Goal: Information Seeking & Learning: Check status

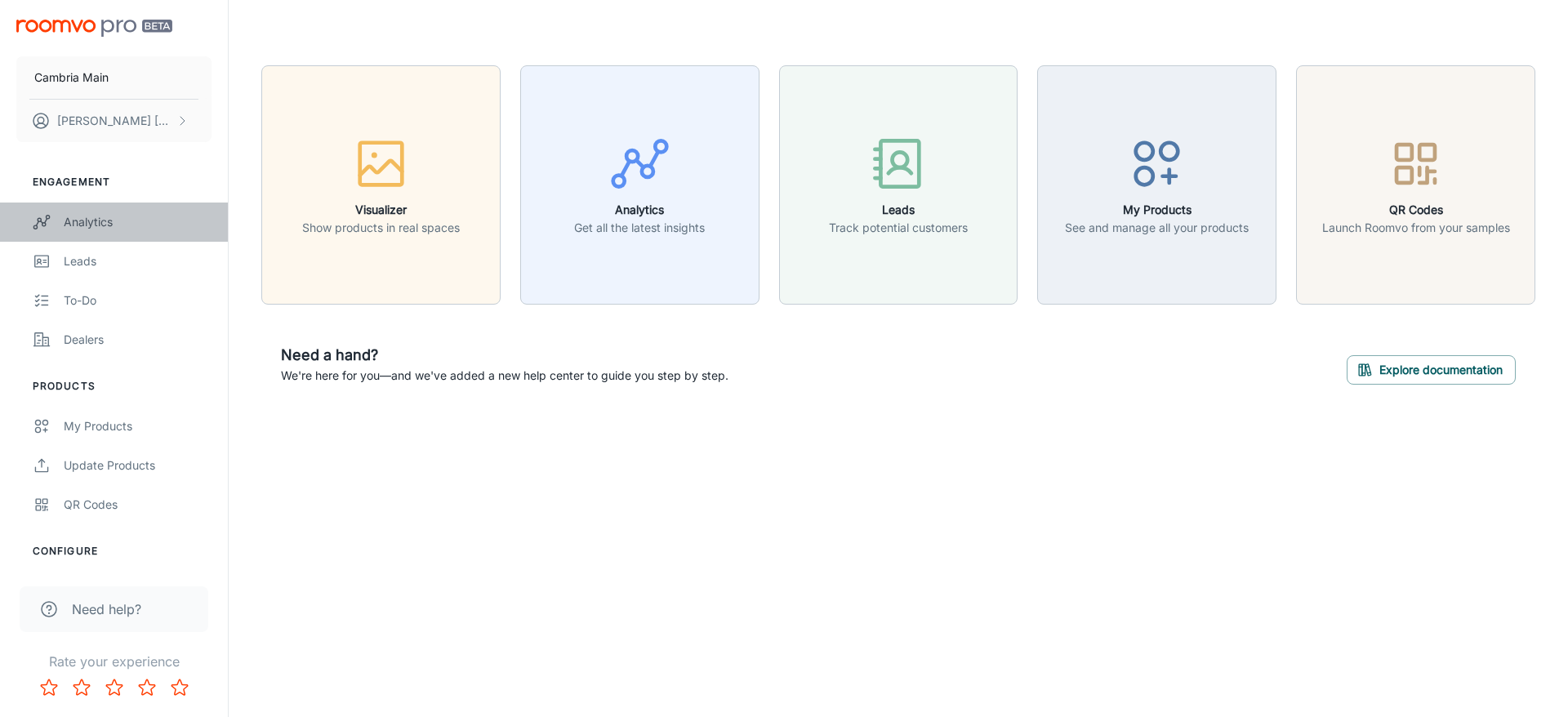
click at [81, 223] on div "Analytics" at bounding box center [137, 222] width 148 height 18
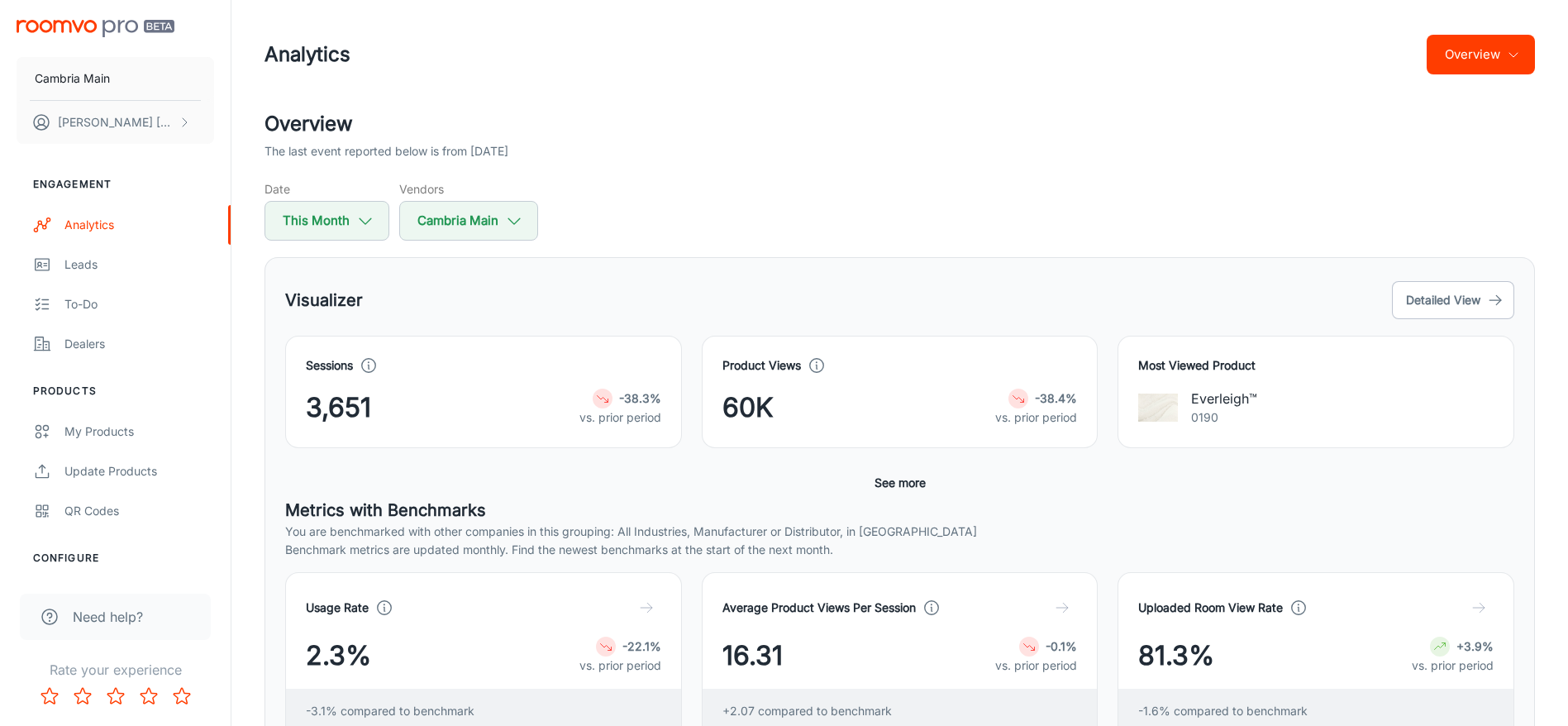
click at [1499, 53] on button "Overview" at bounding box center [1481, 54] width 108 height 40
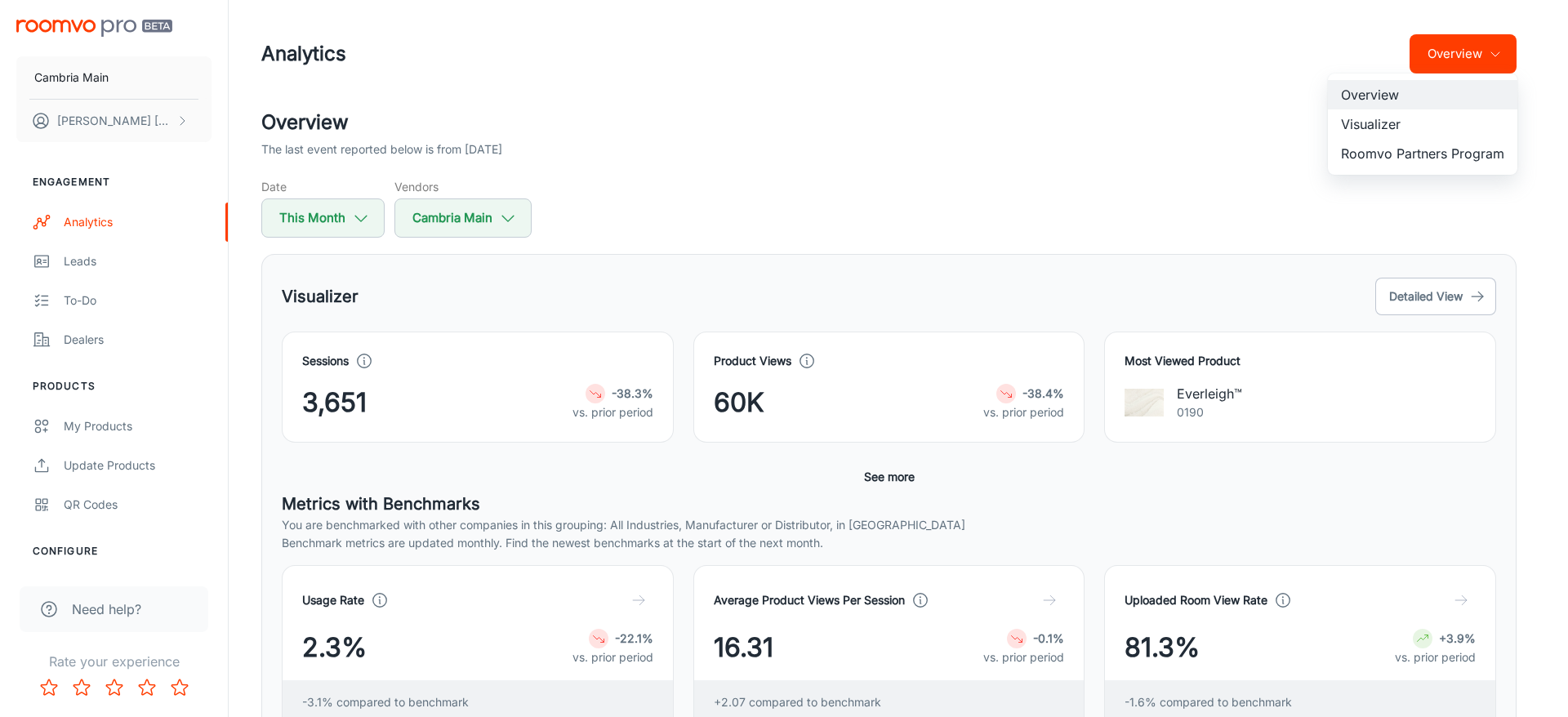
click at [1379, 156] on li "Roomvo Partners Program" at bounding box center [1423, 153] width 190 height 29
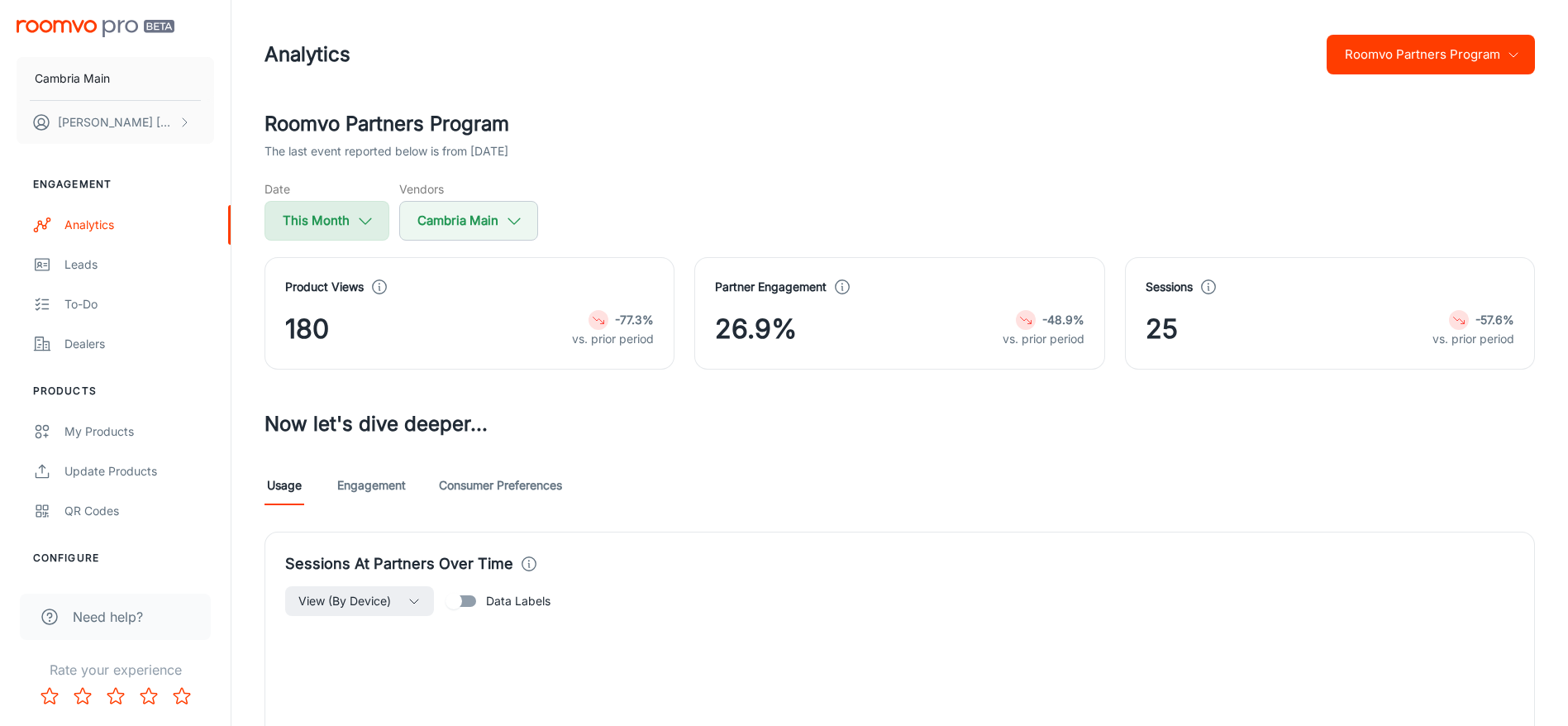
drag, startPoint x: 370, startPoint y: 199, endPoint x: 370, endPoint y: 207, distance: 8.0
click at [371, 204] on div "Date This Month" at bounding box center [326, 209] width 125 height 60
click at [369, 226] on icon "button" at bounding box center [365, 220] width 18 height 18
select select "8"
select select "2025"
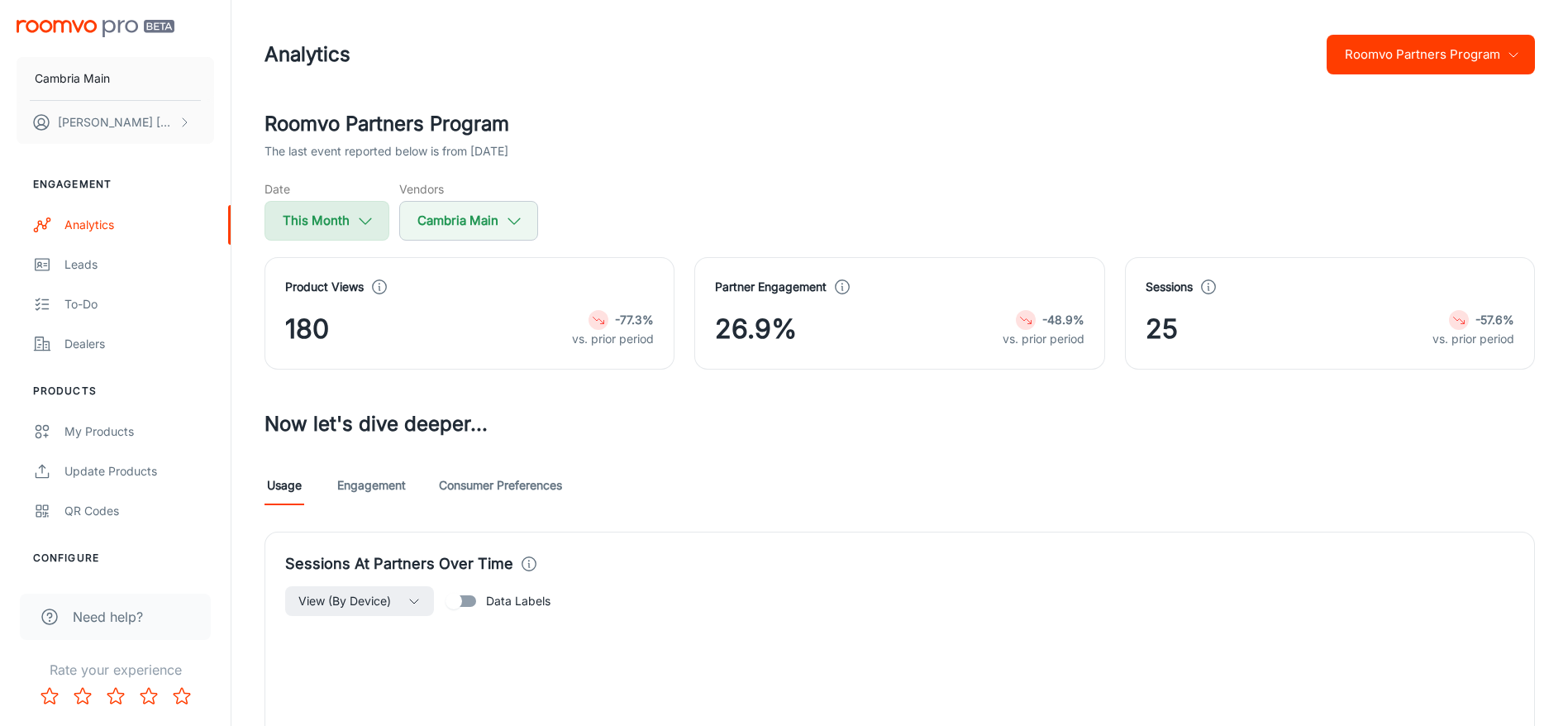
select select "8"
select select "2025"
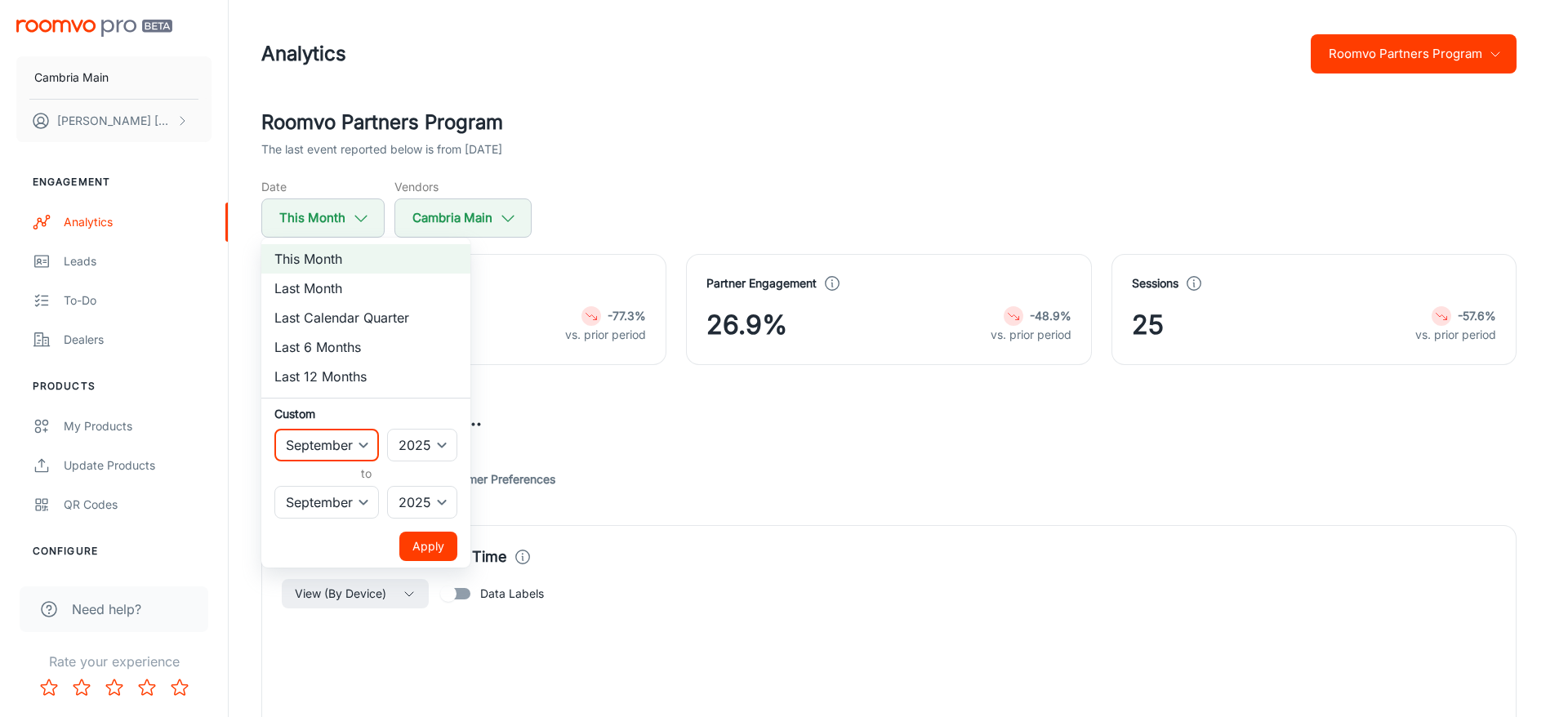
click at [376, 436] on select "January February March April May June July August September October November De…" at bounding box center [326, 444] width 104 height 33
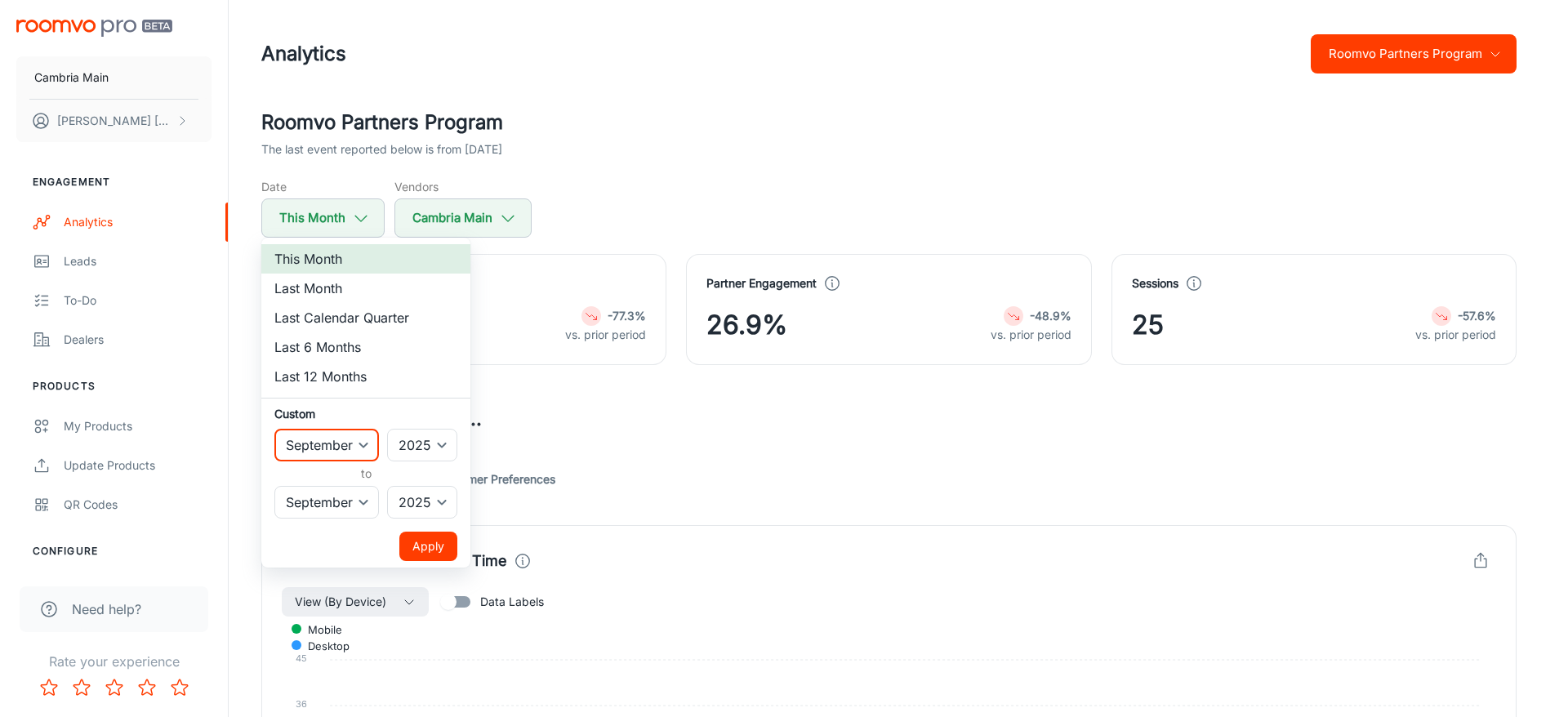
select select "7"
click at [274, 429] on select "January February March April May June July August September October November De…" at bounding box center [326, 444] width 104 height 33
click at [421, 548] on button "Apply" at bounding box center [429, 546] width 58 height 29
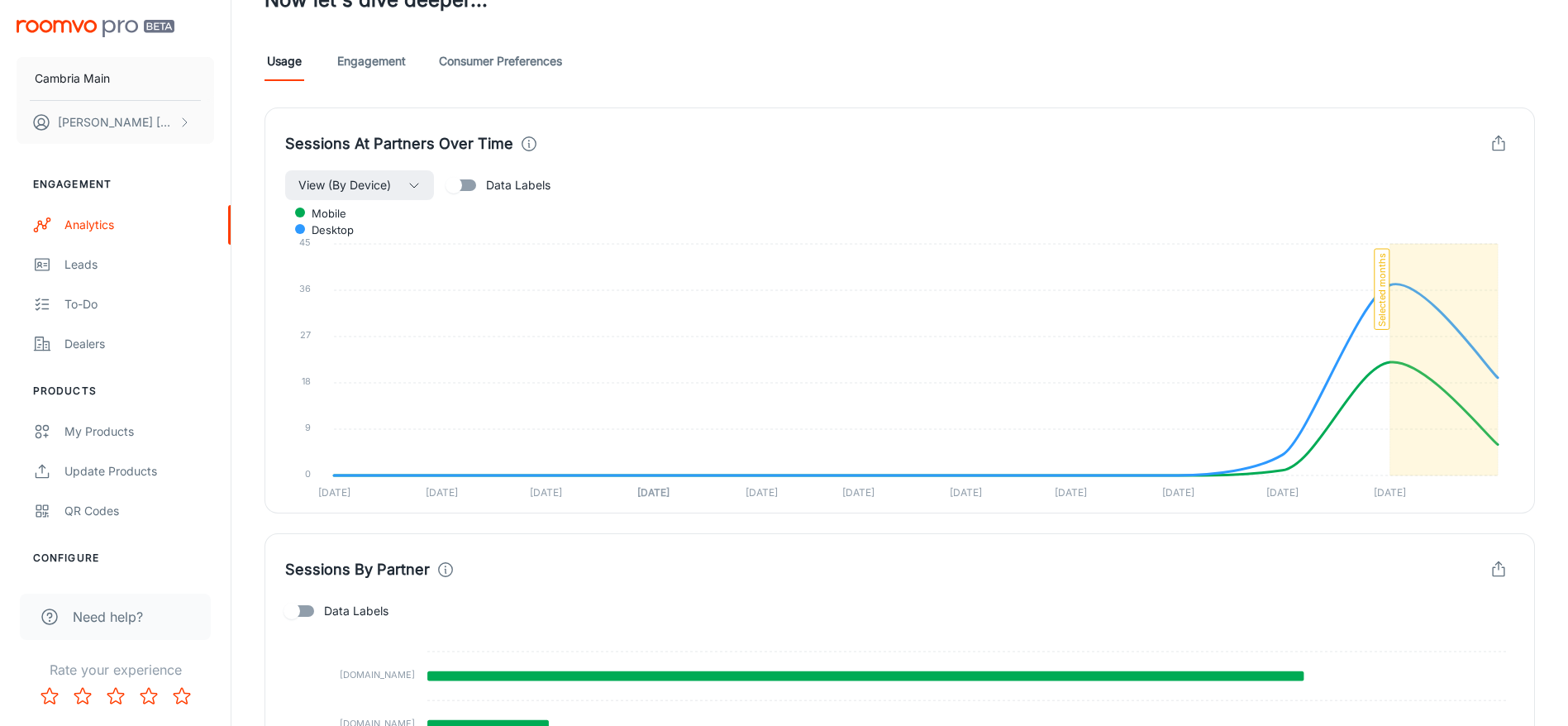
scroll to position [620, 0]
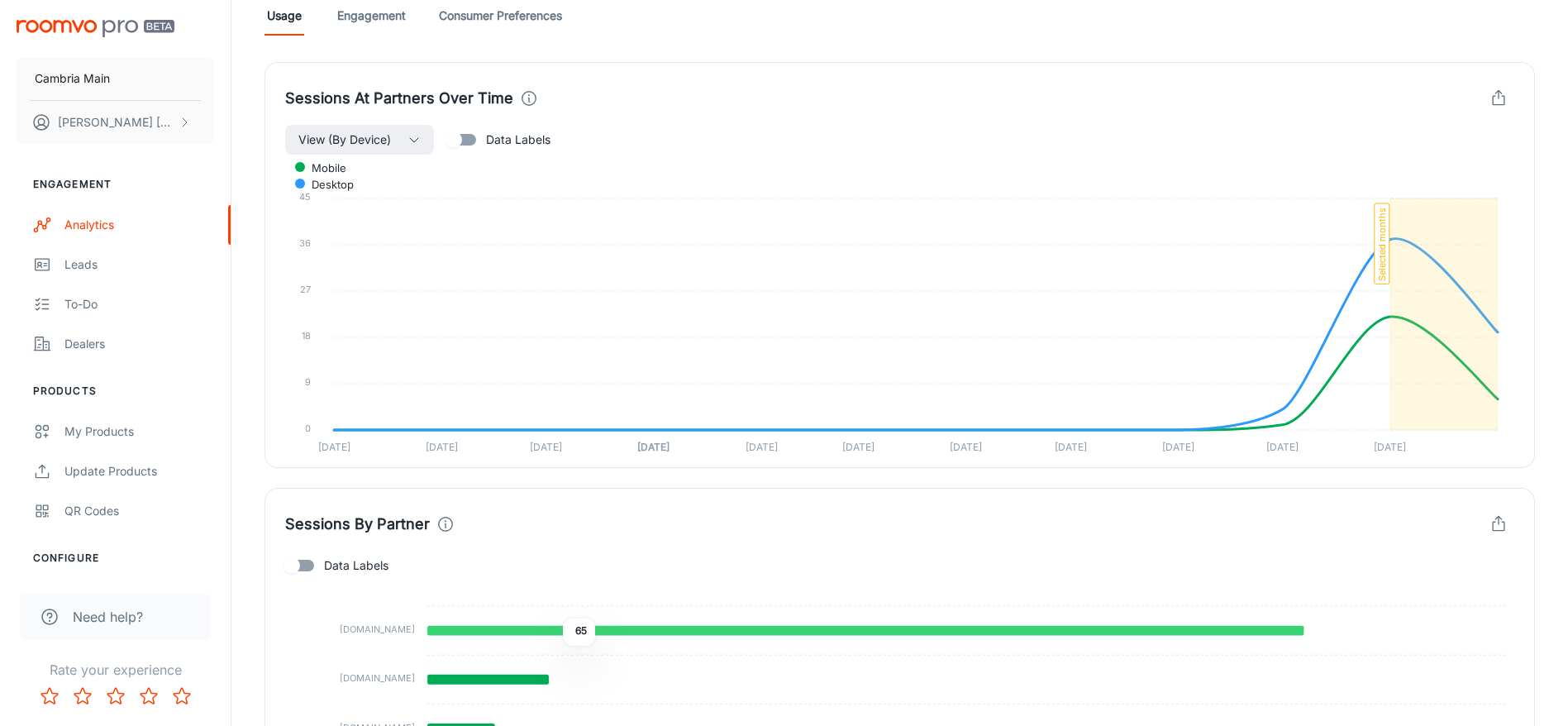
drag, startPoint x: 551, startPoint y: 482, endPoint x: 571, endPoint y: 488, distance: 20.9
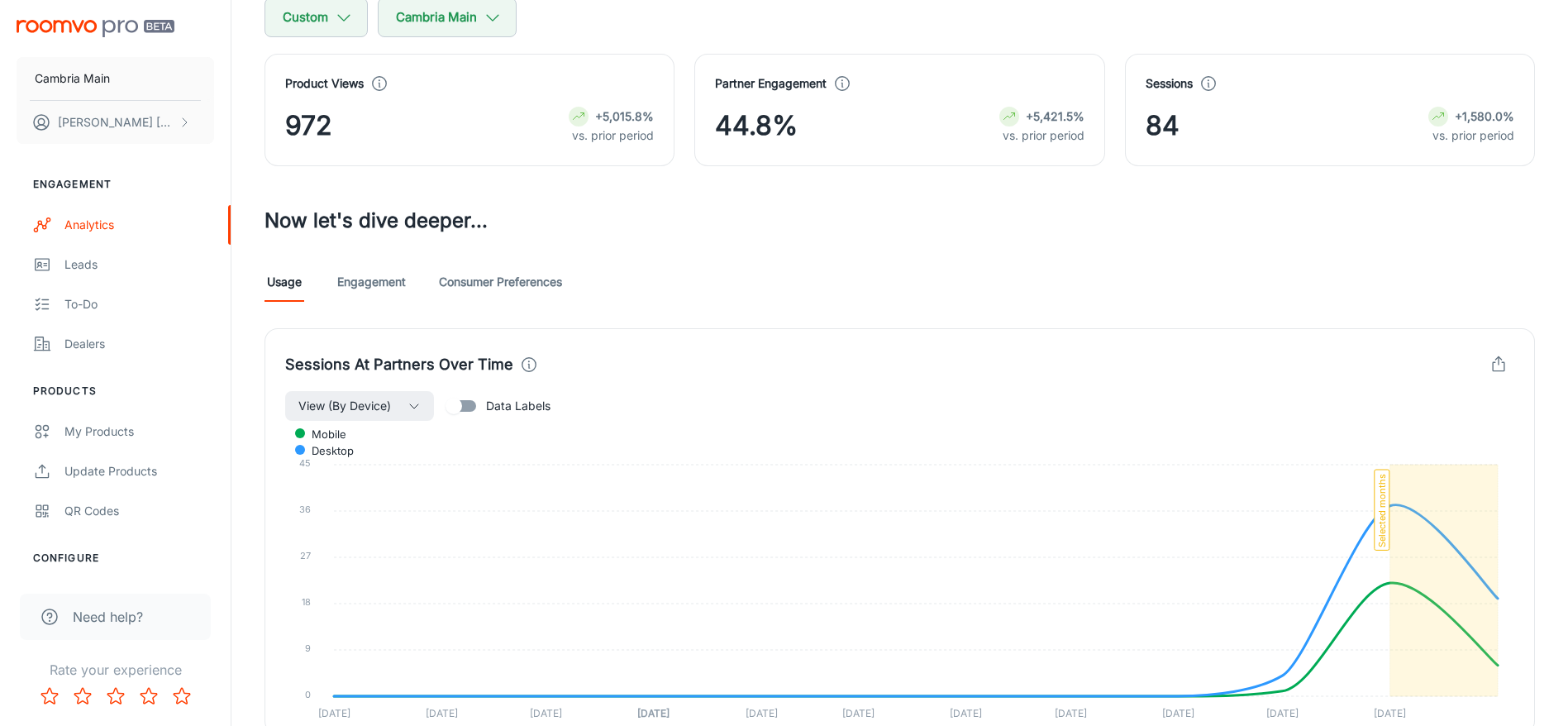
scroll to position [0, 0]
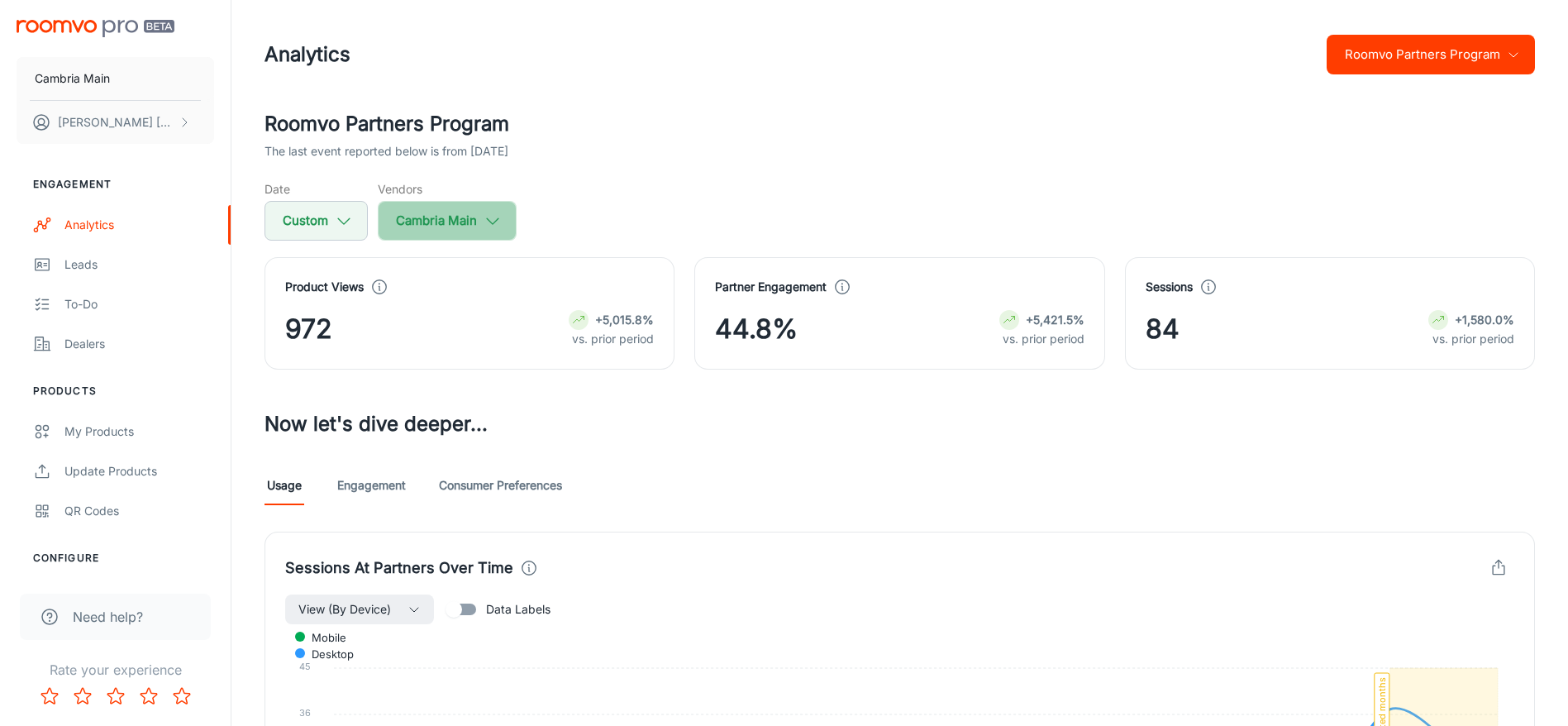
click at [469, 207] on button "Cambria Main" at bounding box center [447, 221] width 139 height 40
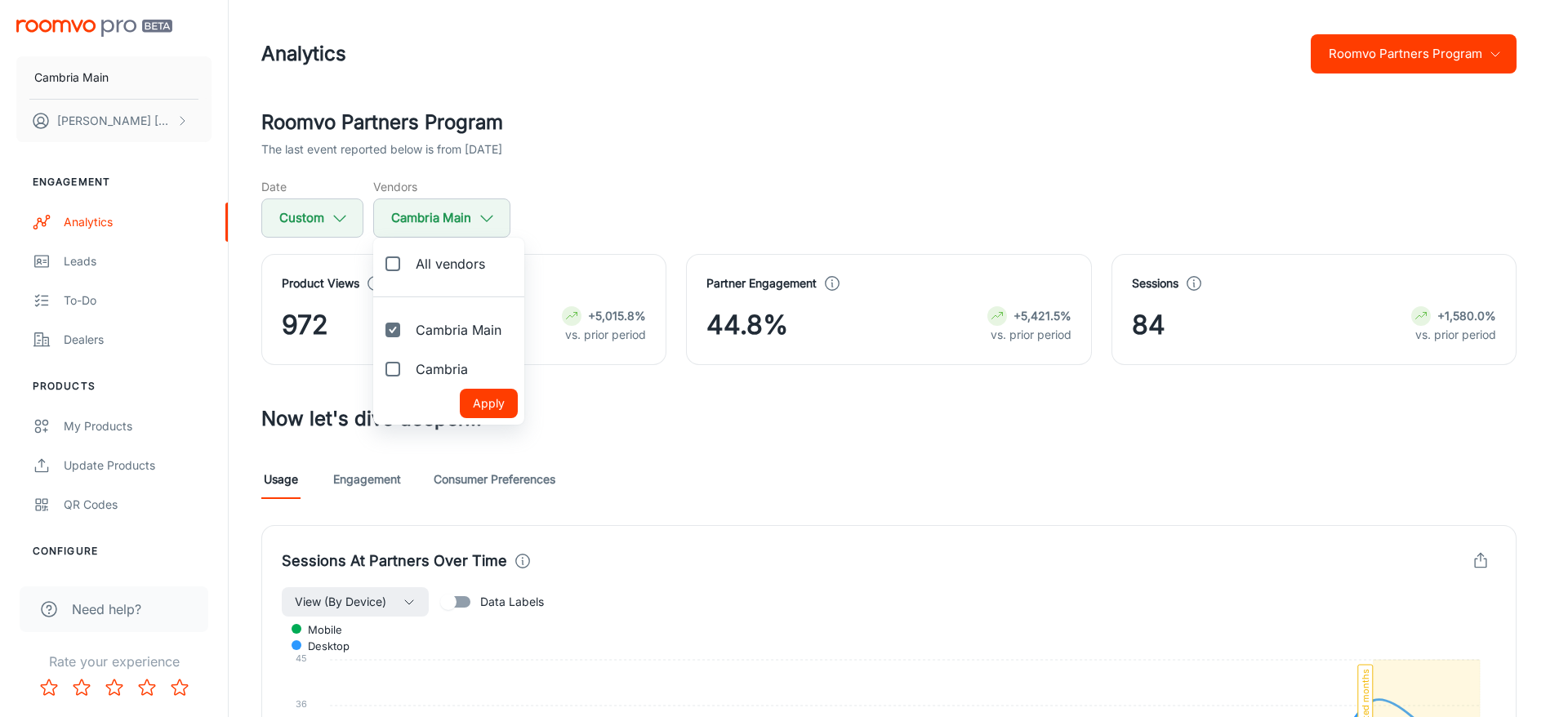
click at [427, 384] on label "Cambria" at bounding box center [427, 369] width 108 height 39
click at [409, 384] on input "Cambria" at bounding box center [393, 368] width 33 height 33
checkbox input "true"
click at [502, 408] on button "Apply" at bounding box center [489, 403] width 58 height 29
checkbox input "true"
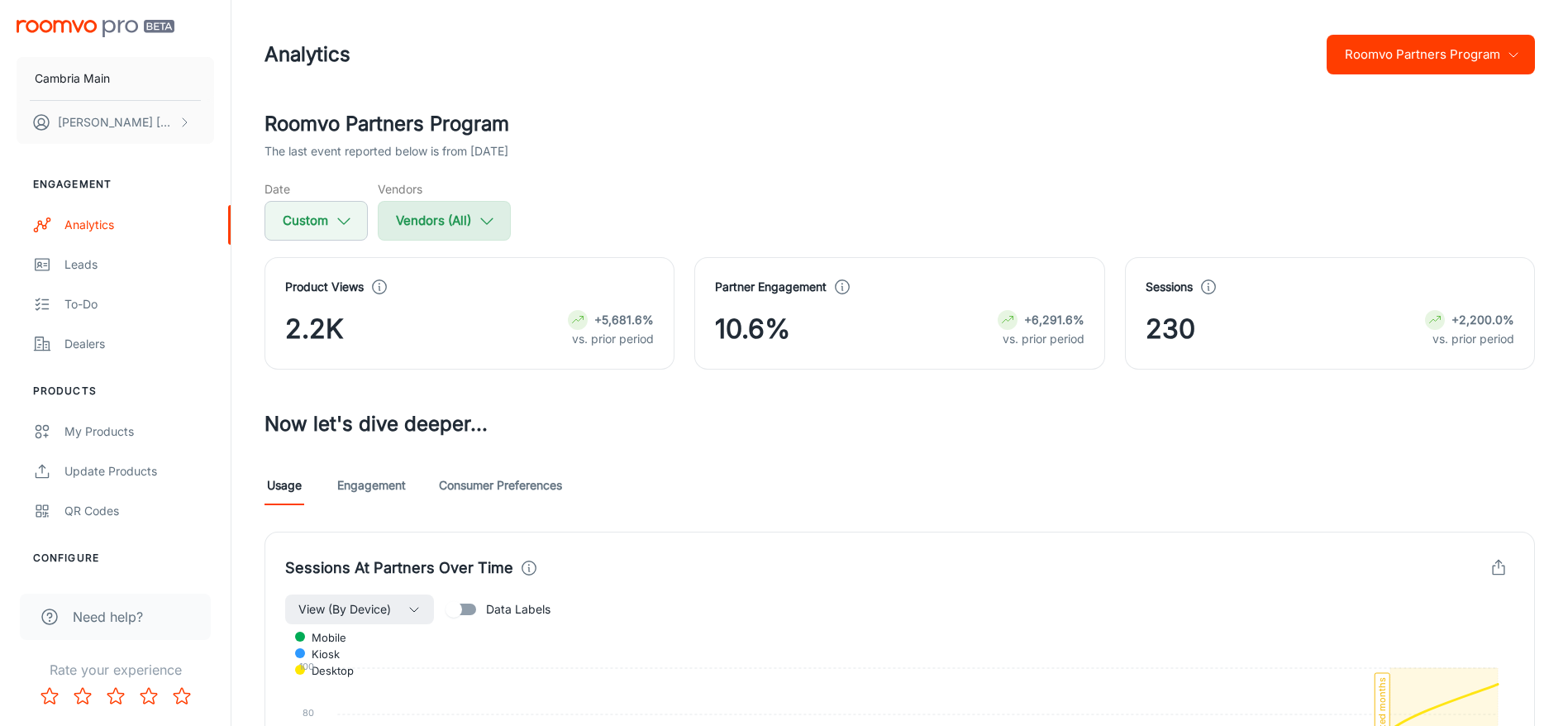
click at [499, 216] on button "Vendors (All)" at bounding box center [444, 221] width 133 height 40
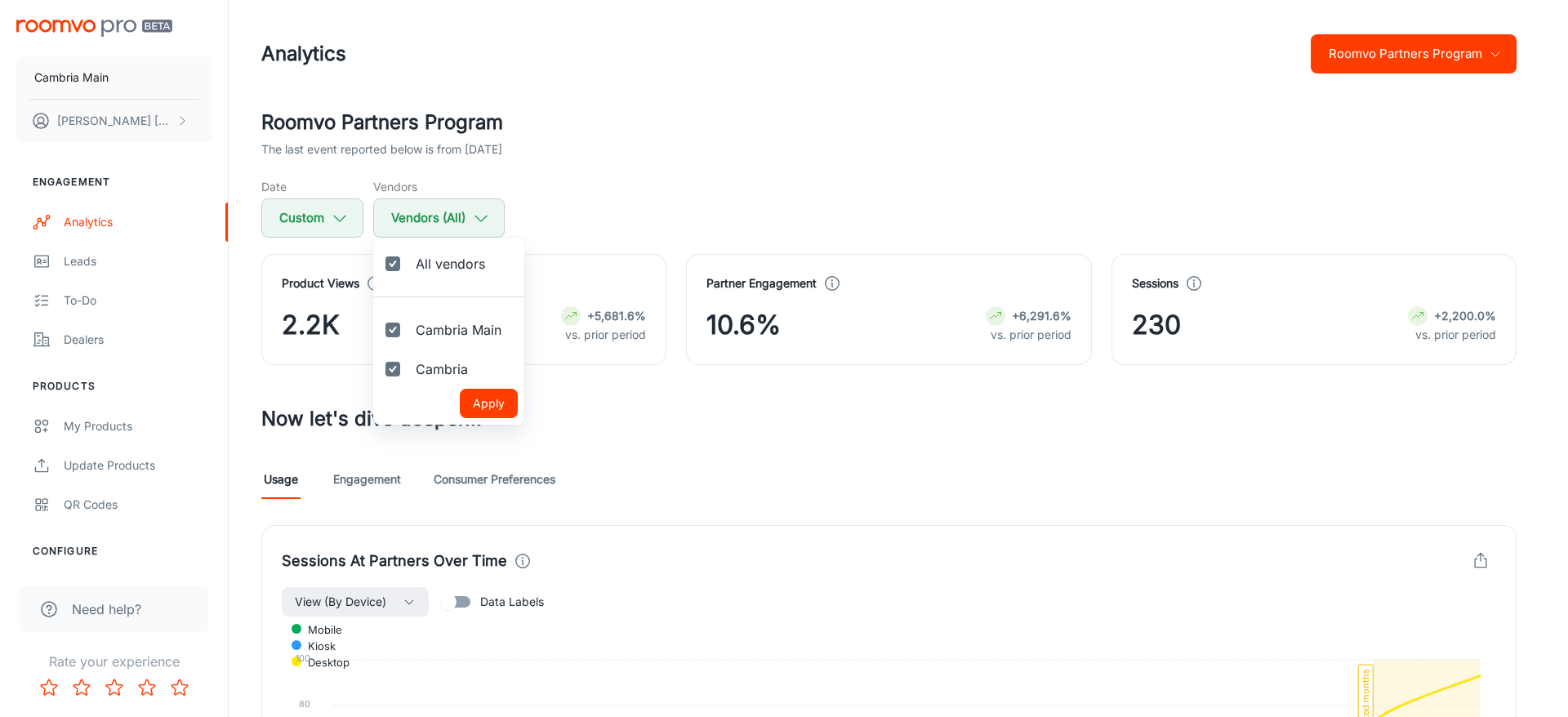
click at [770, 139] on div at bounding box center [784, 358] width 1568 height 717
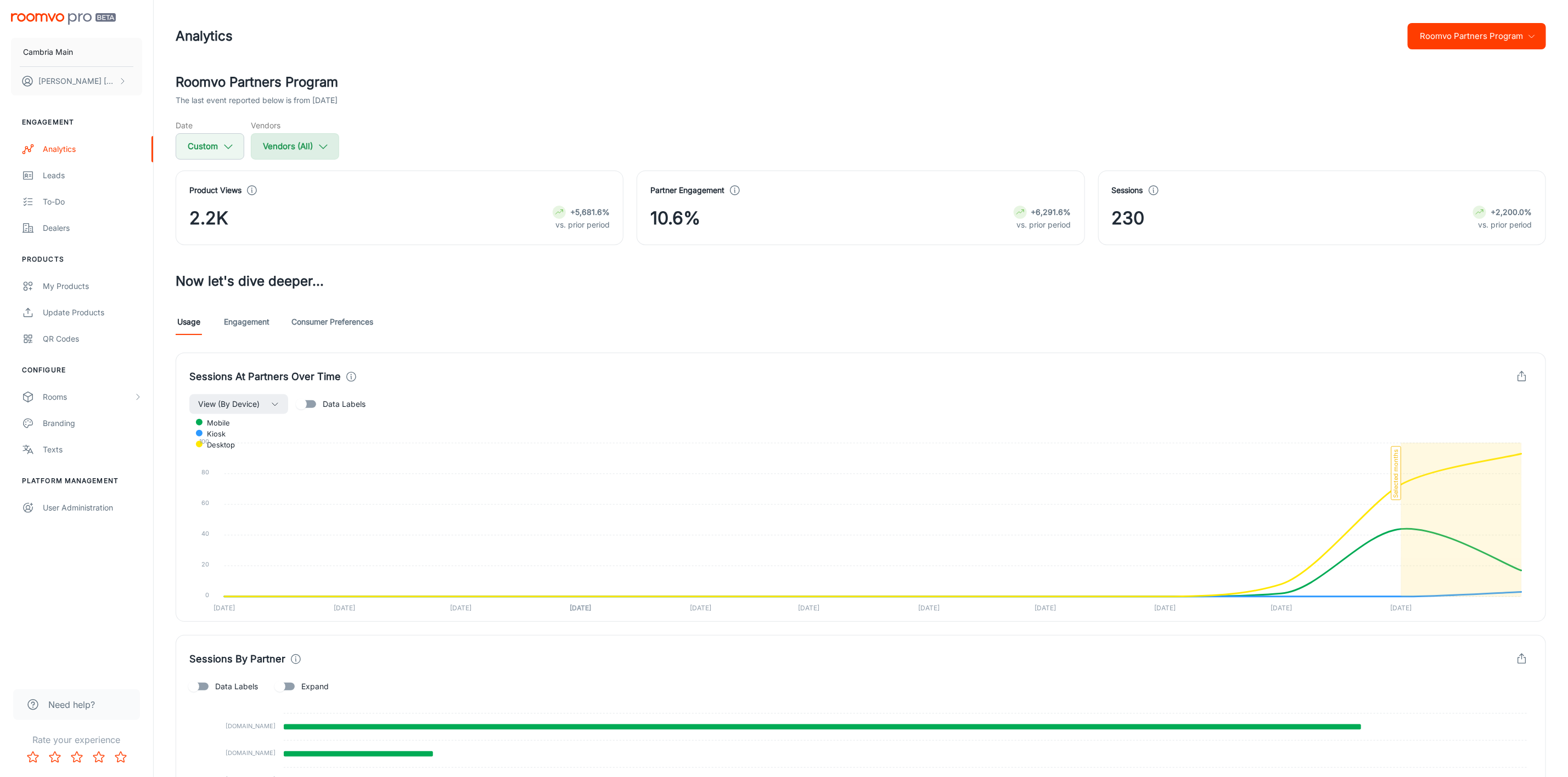
click at [334, 142] on button "Vendors (All)" at bounding box center [295, 146] width 88 height 27
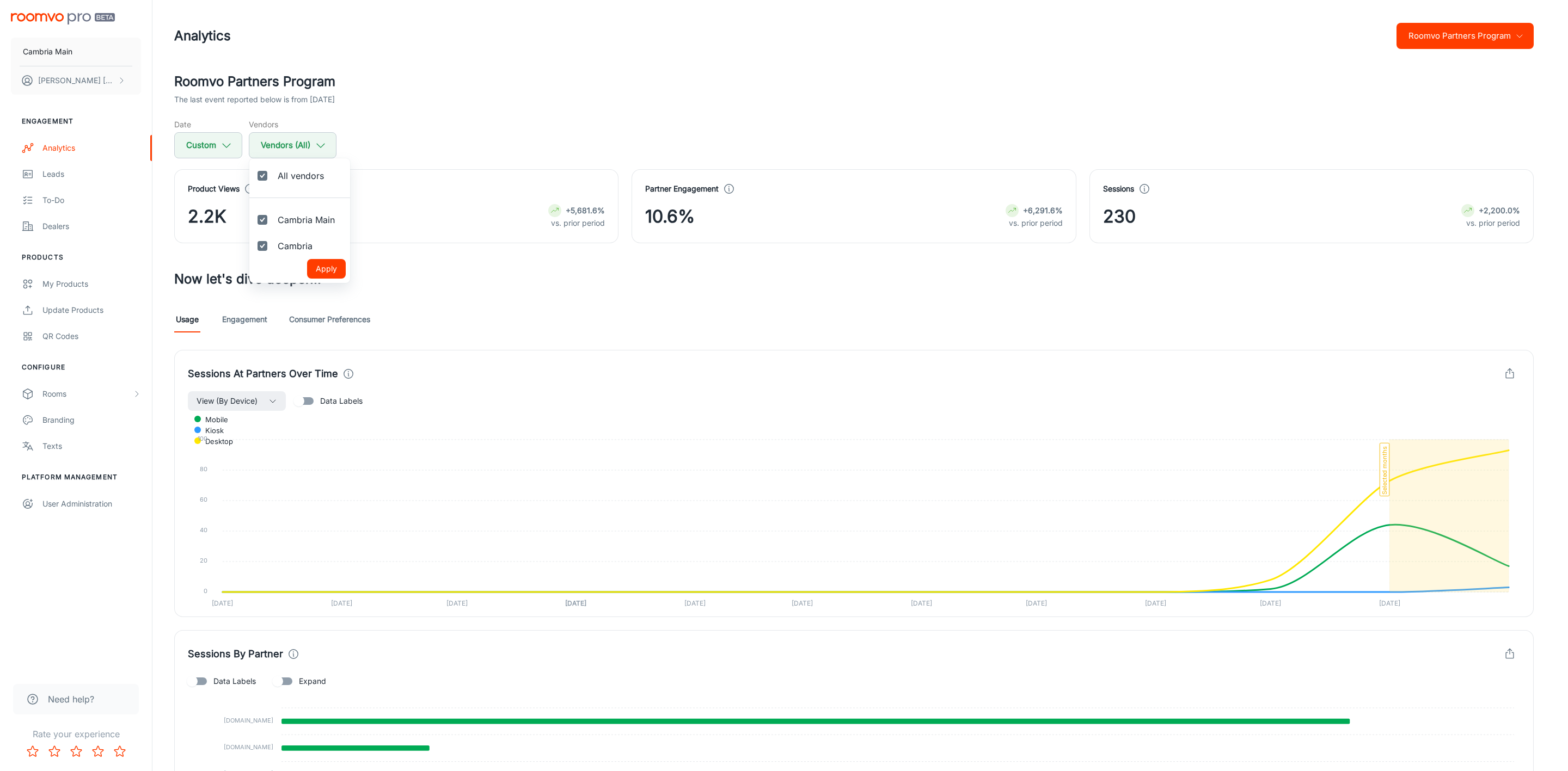
click at [268, 242] on input "Cambria" at bounding box center [262, 246] width 22 height 22
checkbox input "false"
click at [324, 264] on button "Apply" at bounding box center [326, 269] width 39 height 19
checkbox input "false"
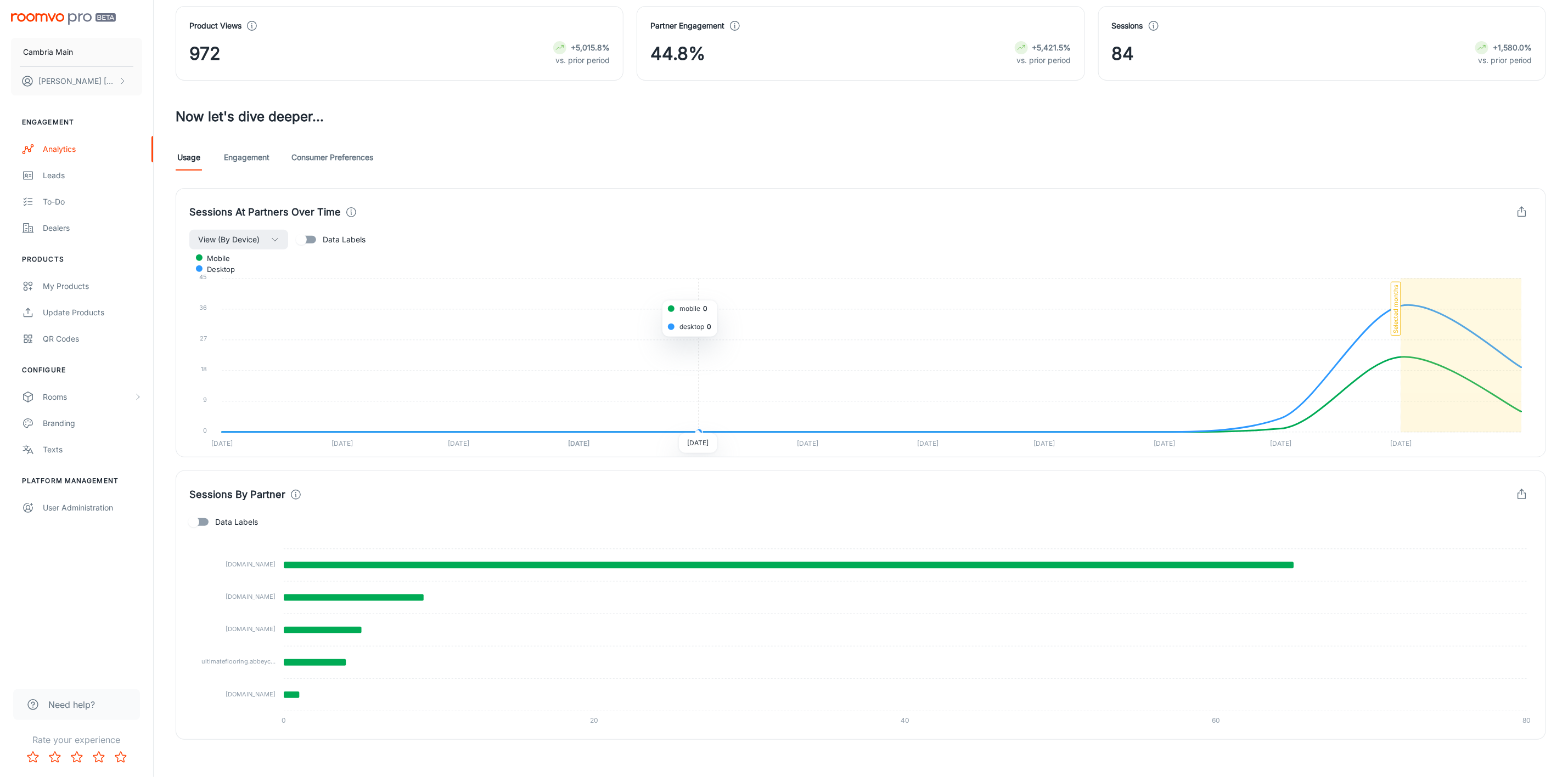
scroll to position [172, 0]
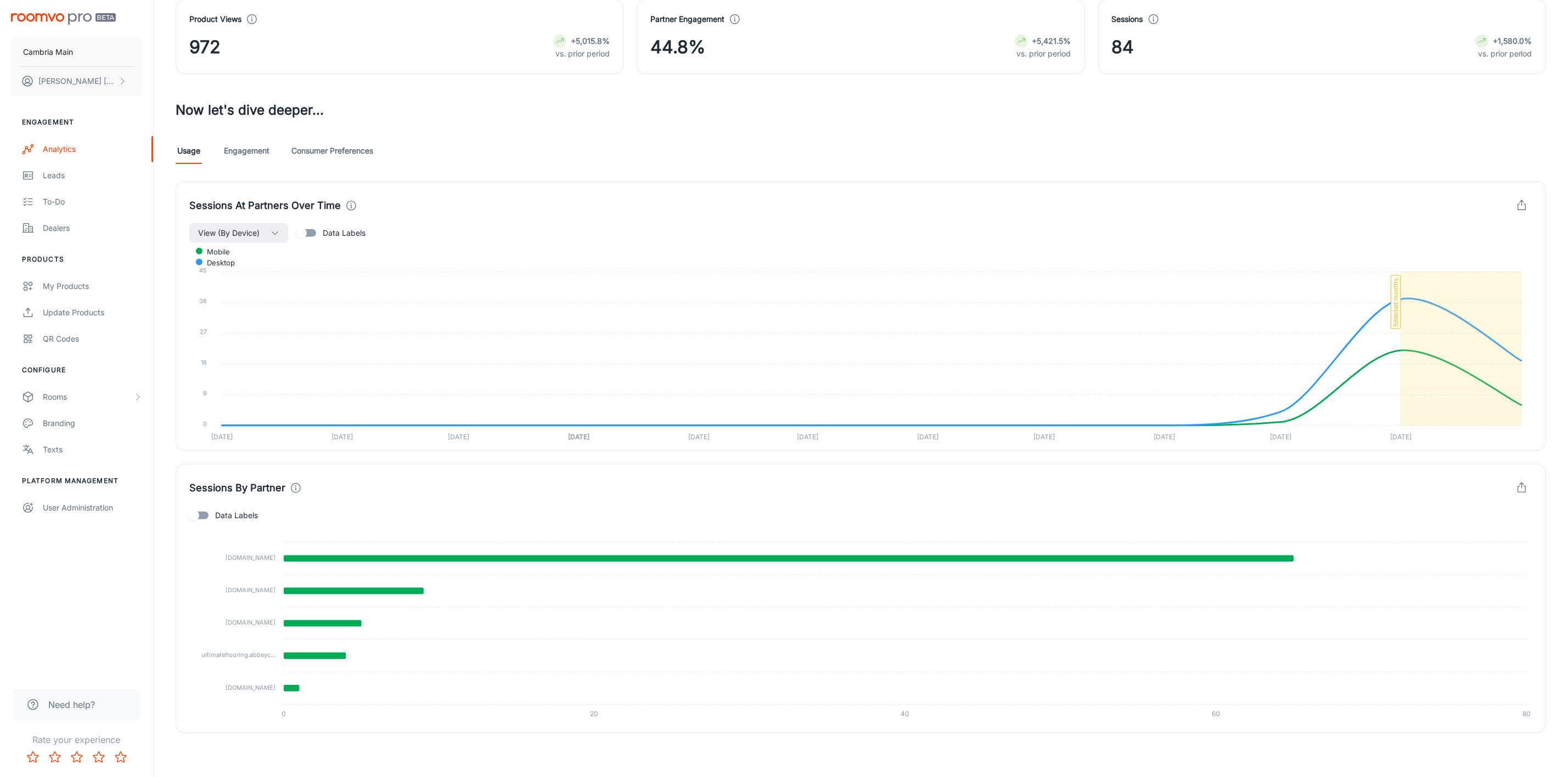
click at [203, 481] on input "Data Labels" at bounding box center [193, 515] width 63 height 21
checkbox input "true"
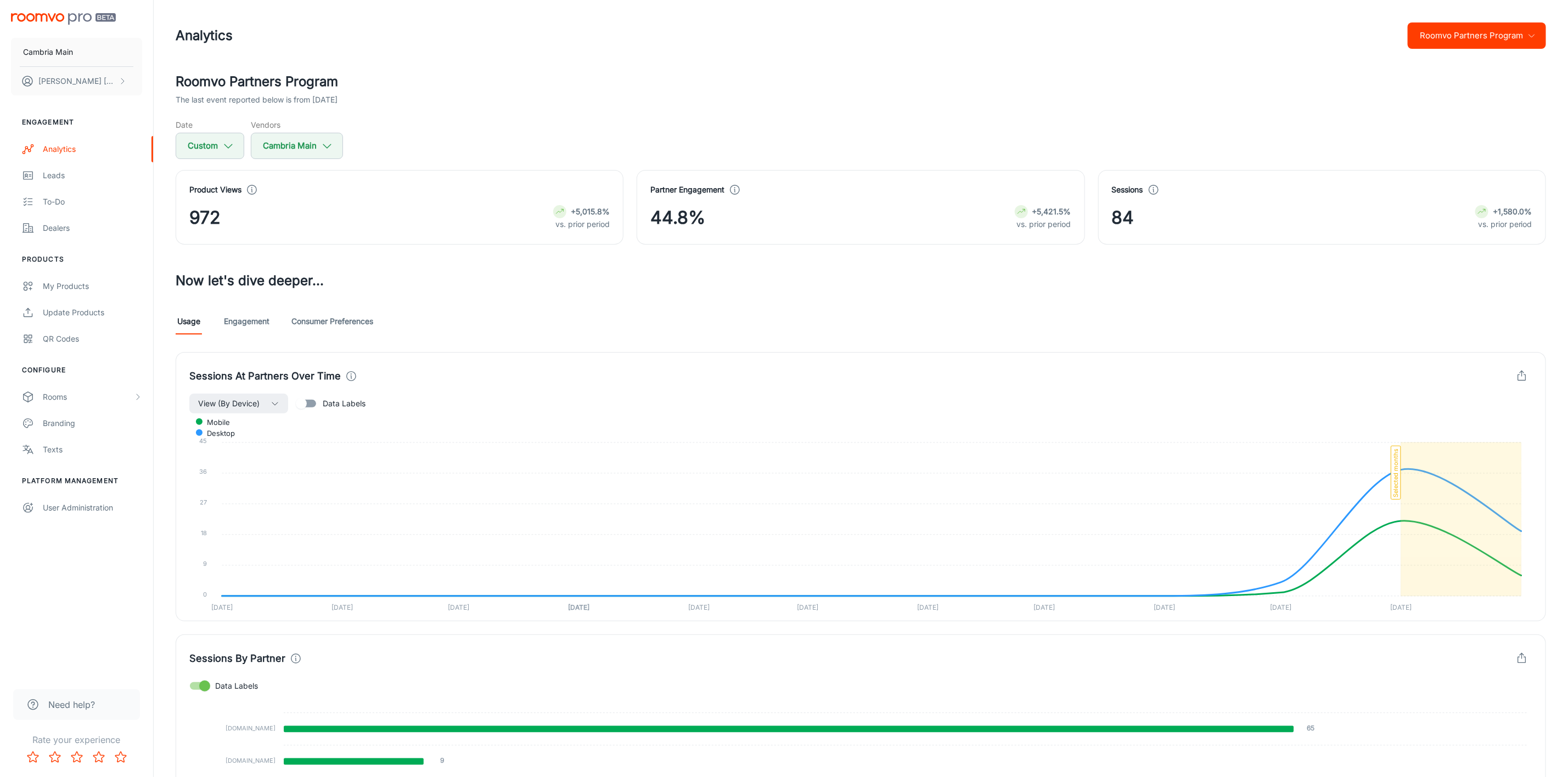
scroll to position [0, 0]
click at [329, 143] on icon "button" at bounding box center [326, 146] width 12 height 12
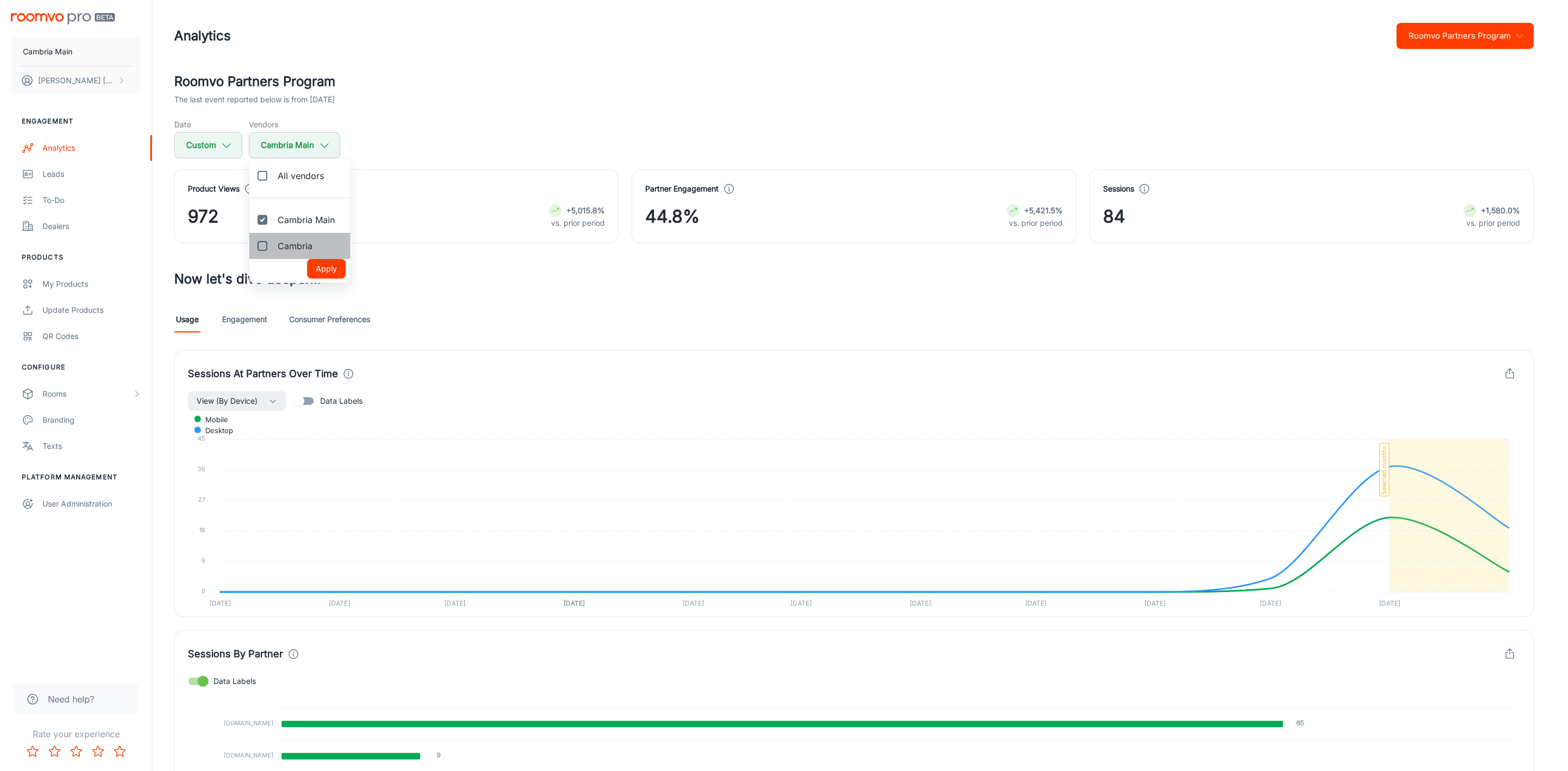
click at [288, 249] on span "Cambria" at bounding box center [295, 246] width 35 height 13
click at [273, 249] on input "Cambria" at bounding box center [262, 246] width 22 height 22
checkbox input "true"
click at [318, 271] on button "Apply" at bounding box center [326, 269] width 39 height 19
checkbox input "true"
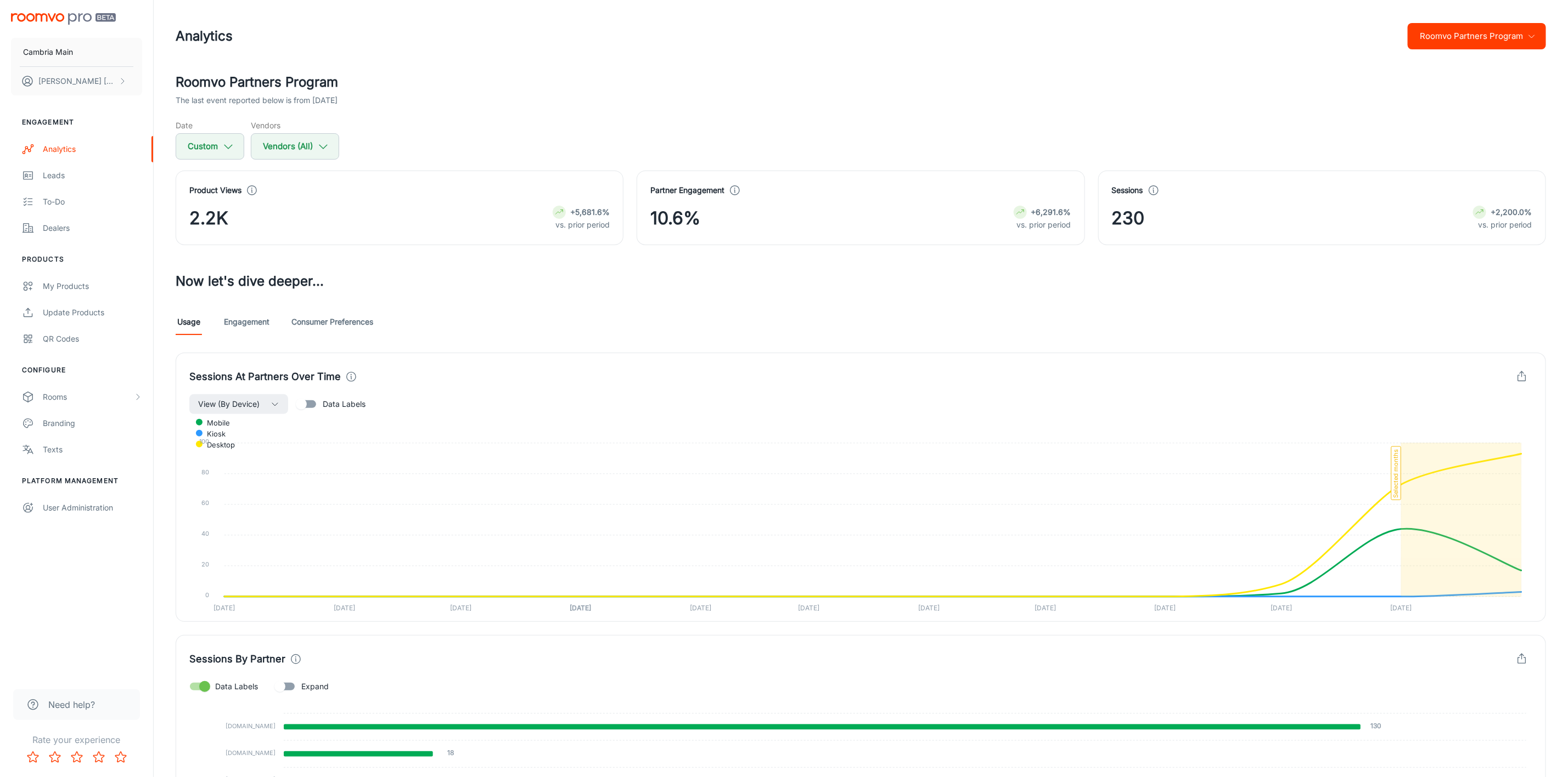
click at [250, 329] on link "Engagement" at bounding box center [247, 322] width 45 height 27
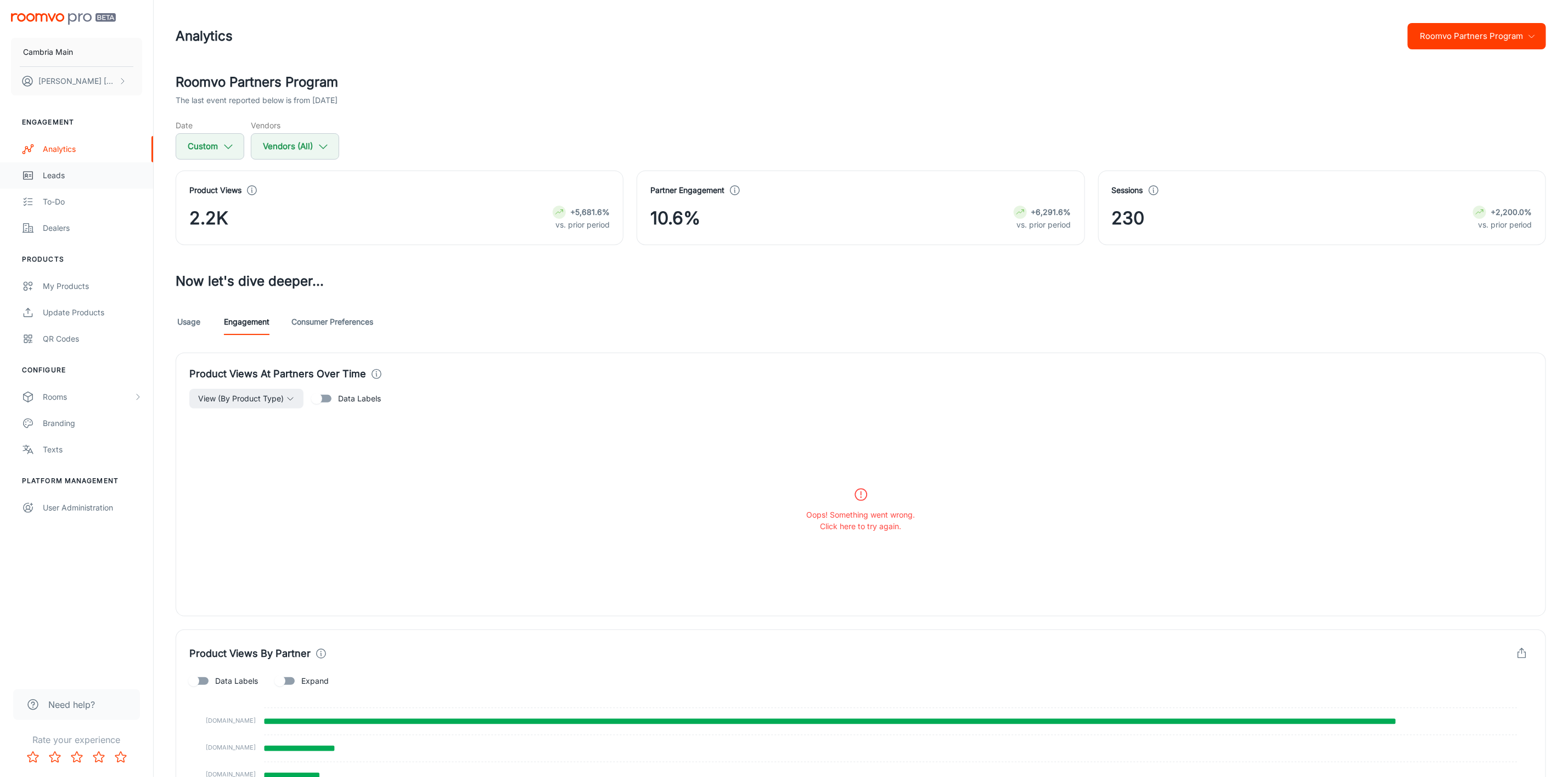
click at [40, 172] on link "Leads" at bounding box center [76, 175] width 153 height 27
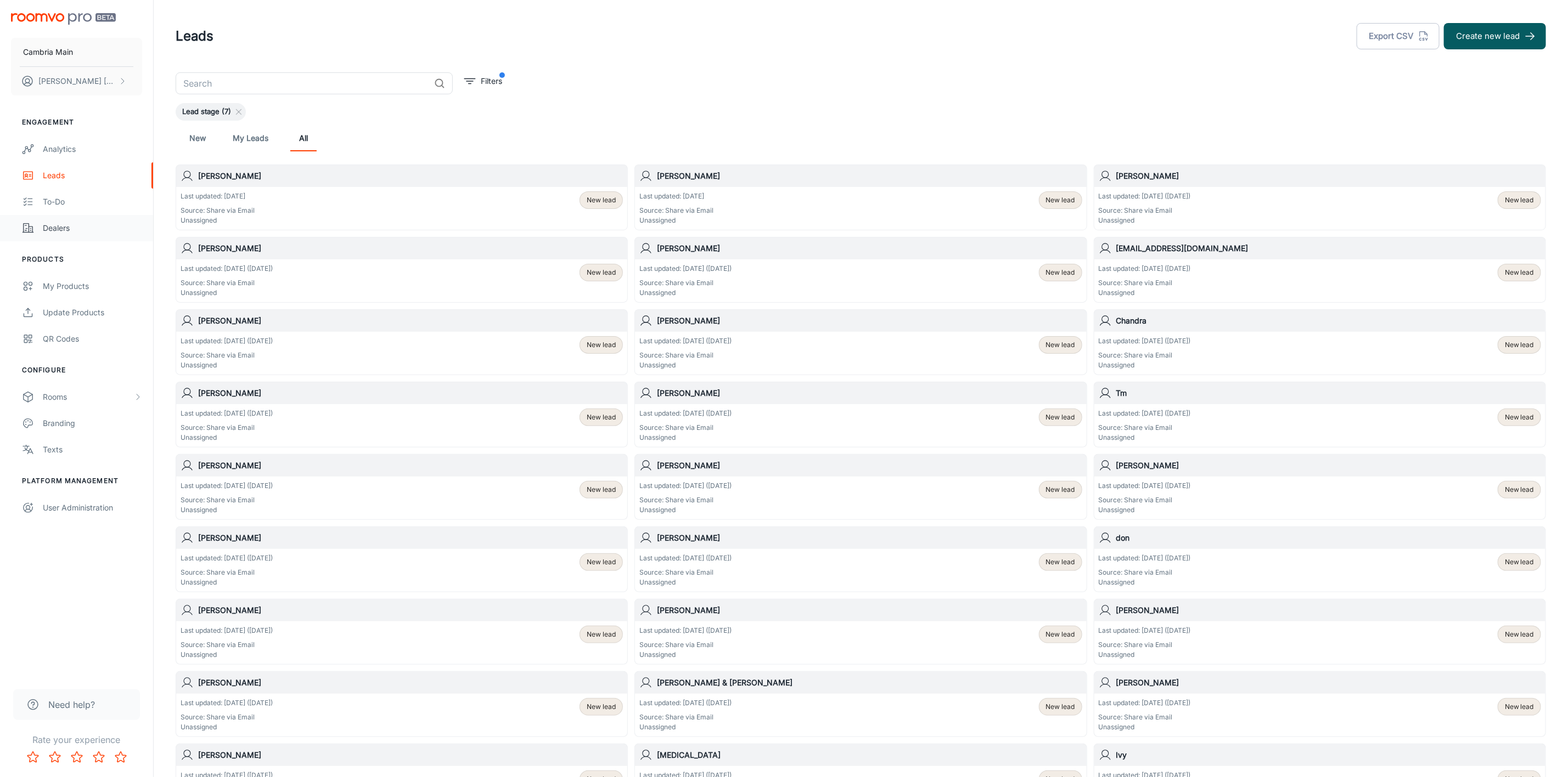
click at [55, 224] on div "Dealers" at bounding box center [92, 228] width 99 height 12
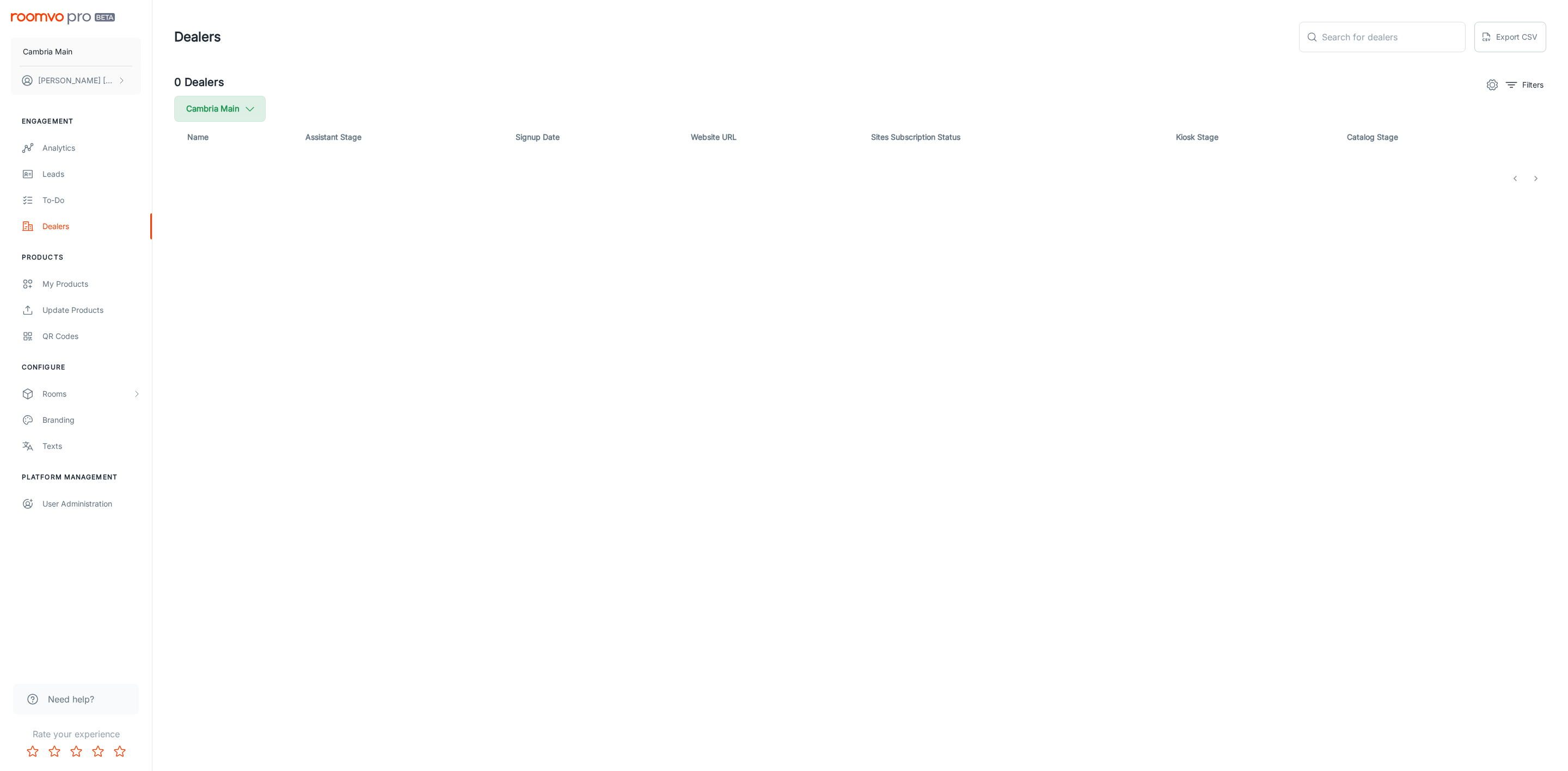
click at [224, 103] on button "Cambria Main" at bounding box center [220, 109] width 91 height 26
click at [214, 258] on span "Cambria" at bounding box center [276, 260] width 147 height 13
click at [198, 258] on input "Cambria" at bounding box center [187, 260] width 22 height 22
checkbox input "true"
click at [315, 316] on button "Apply" at bounding box center [335, 309] width 39 height 19
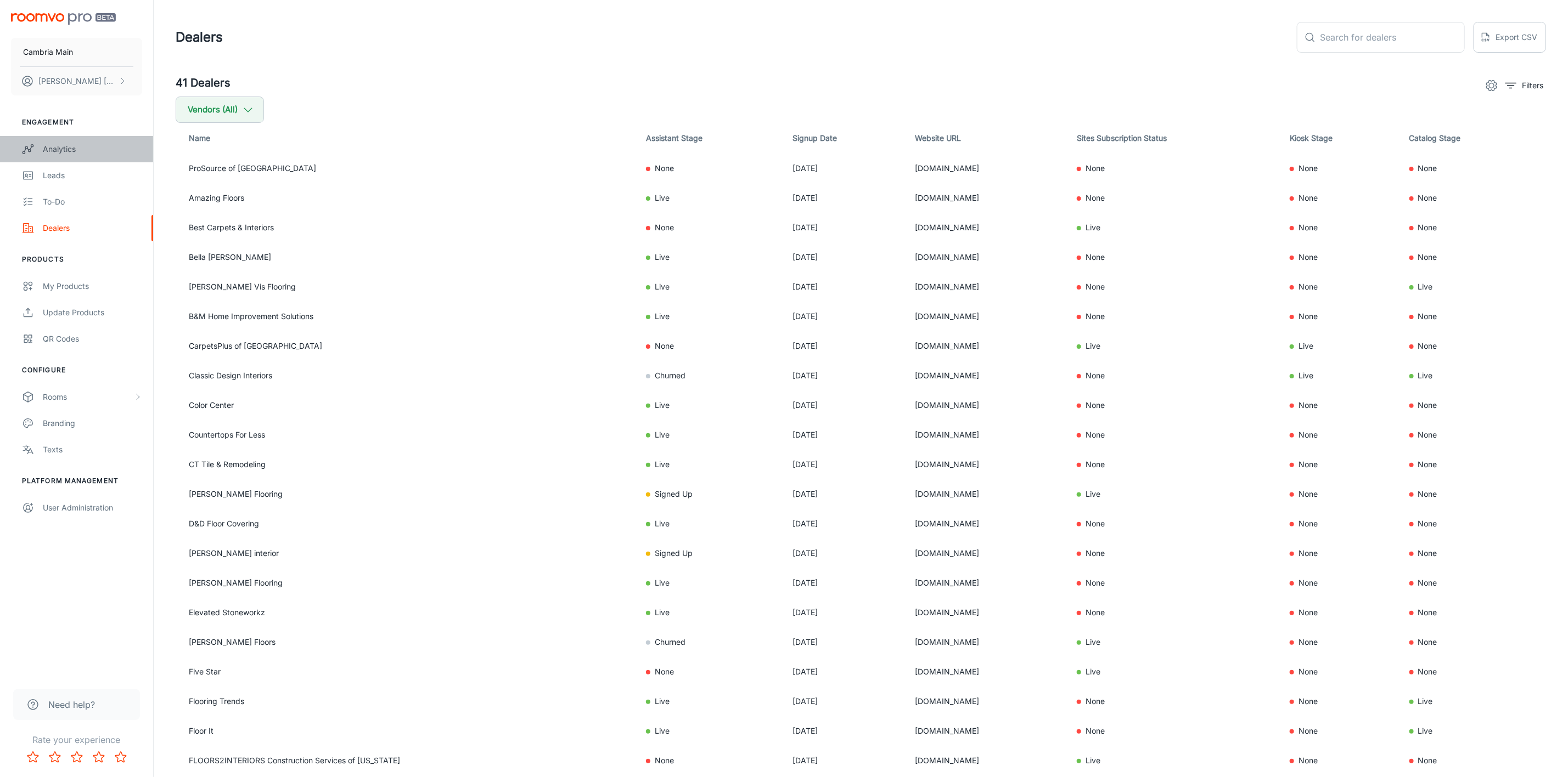
click at [71, 145] on div "Analytics" at bounding box center [92, 149] width 99 height 12
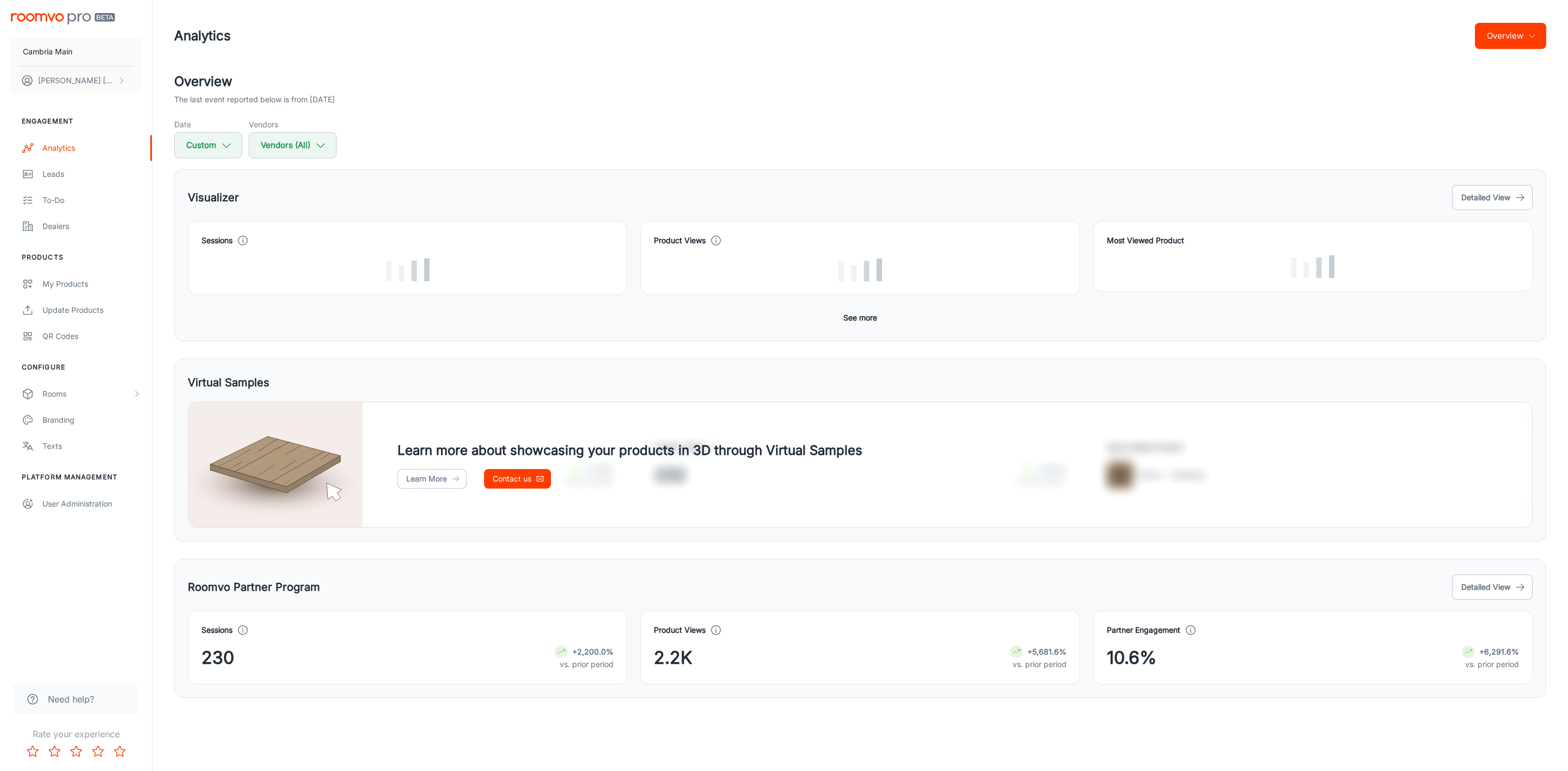
click at [848, 321] on button "See more" at bounding box center [860, 318] width 43 height 19
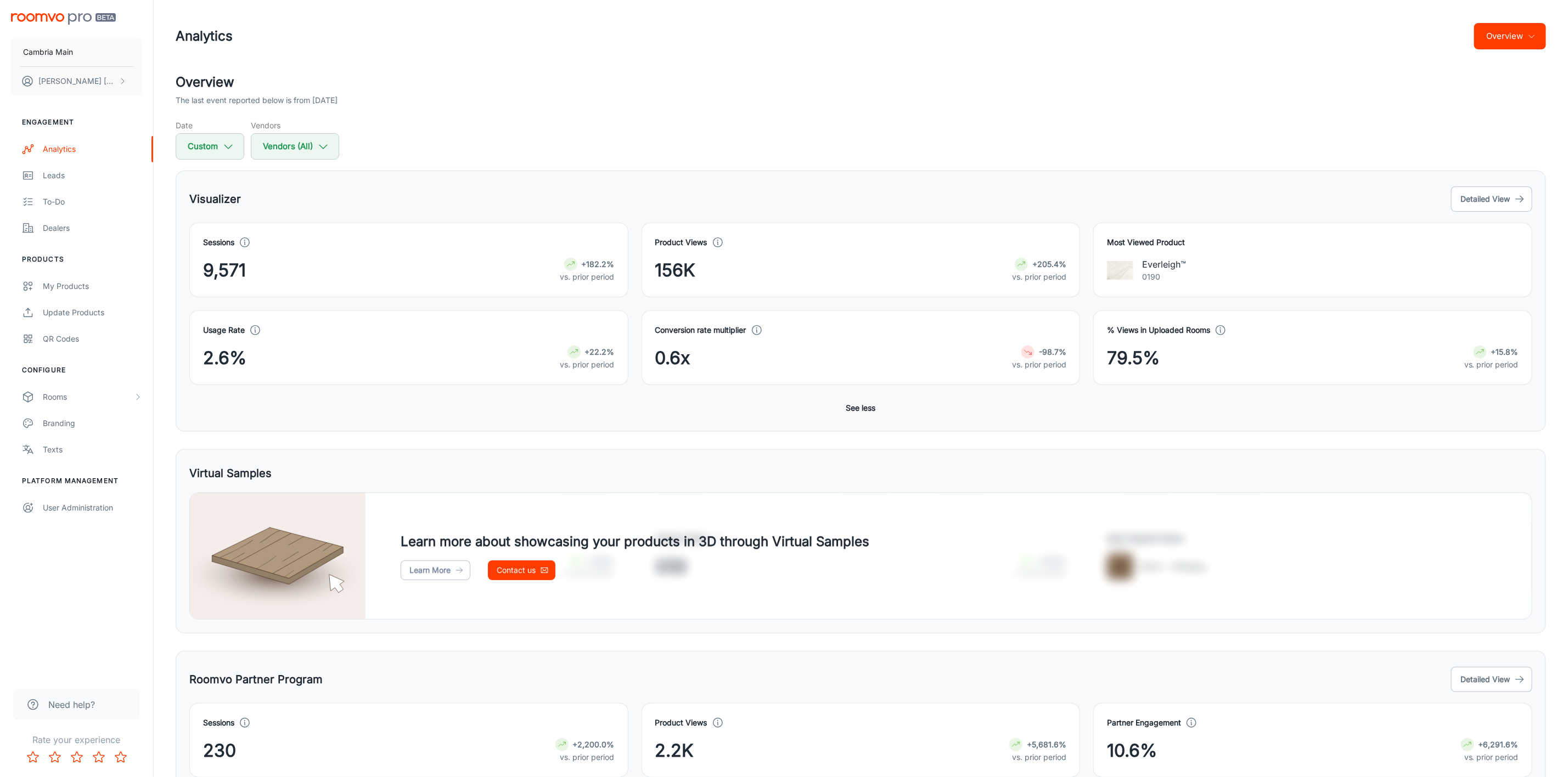
click at [1053, 36] on icon "button" at bounding box center [1531, 36] width 9 height 9
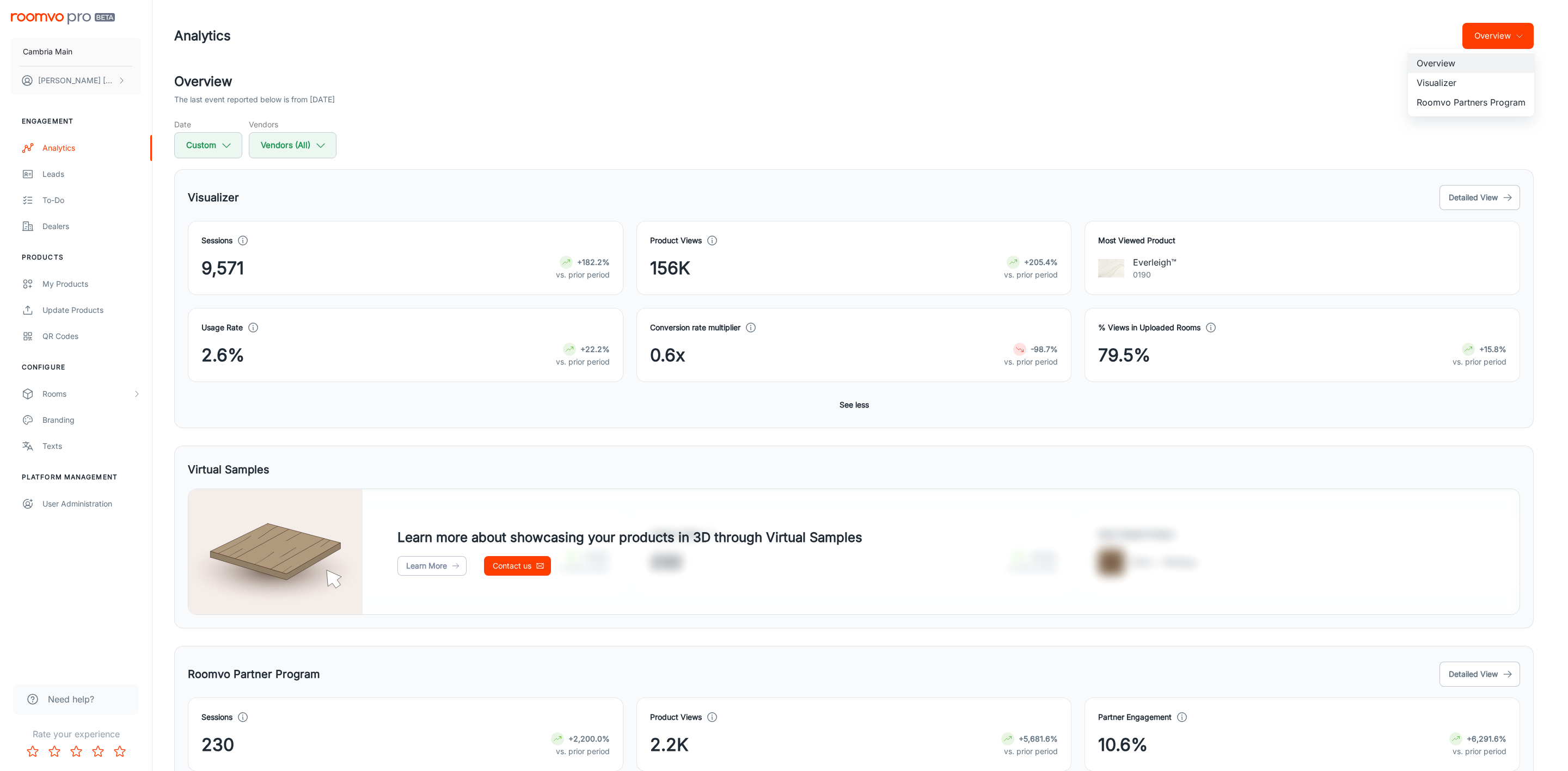
click at [1044, 77] on li "Visualizer" at bounding box center [1471, 82] width 127 height 19
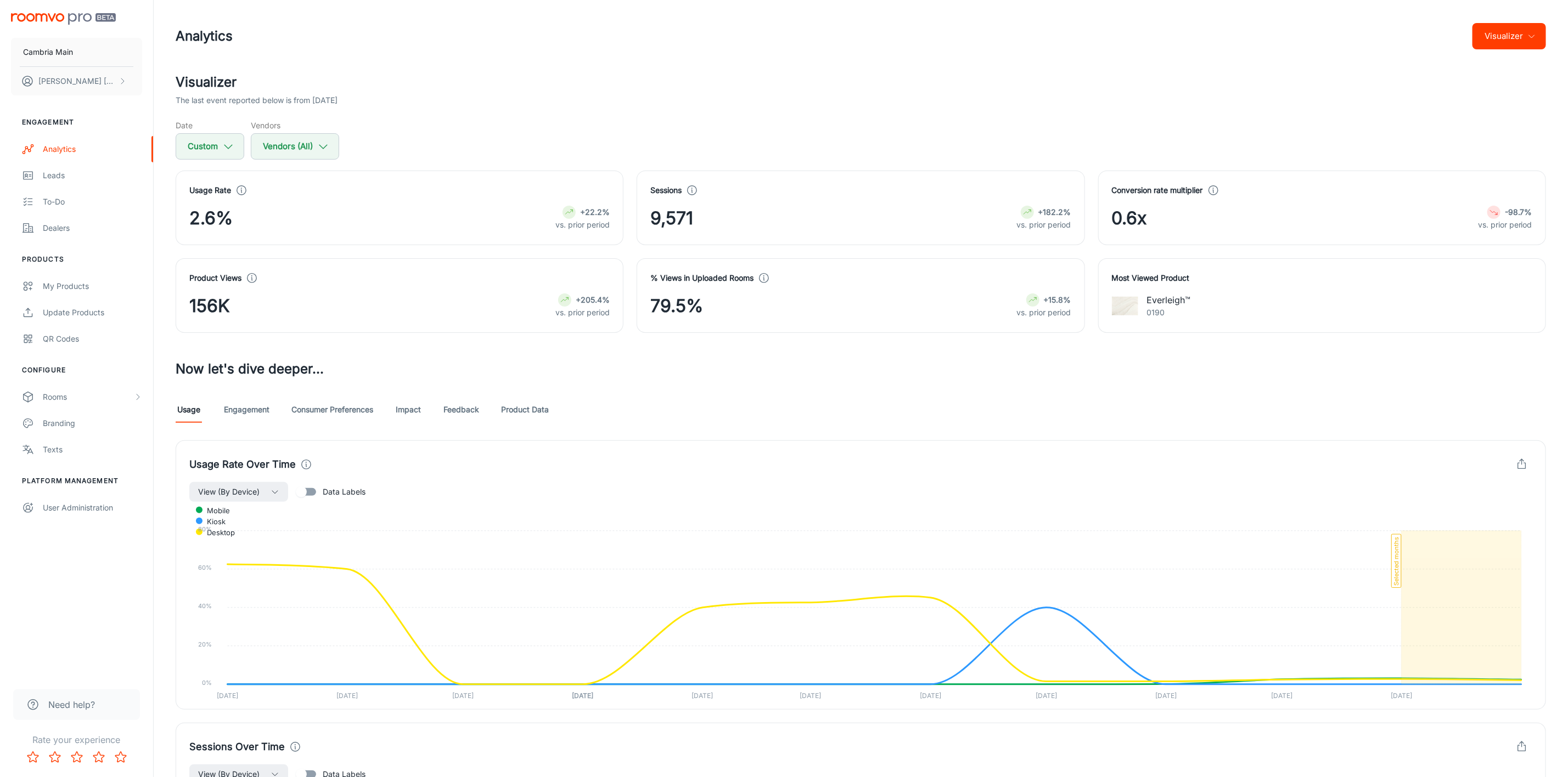
click at [400, 410] on link "Impact" at bounding box center [409, 410] width 27 height 27
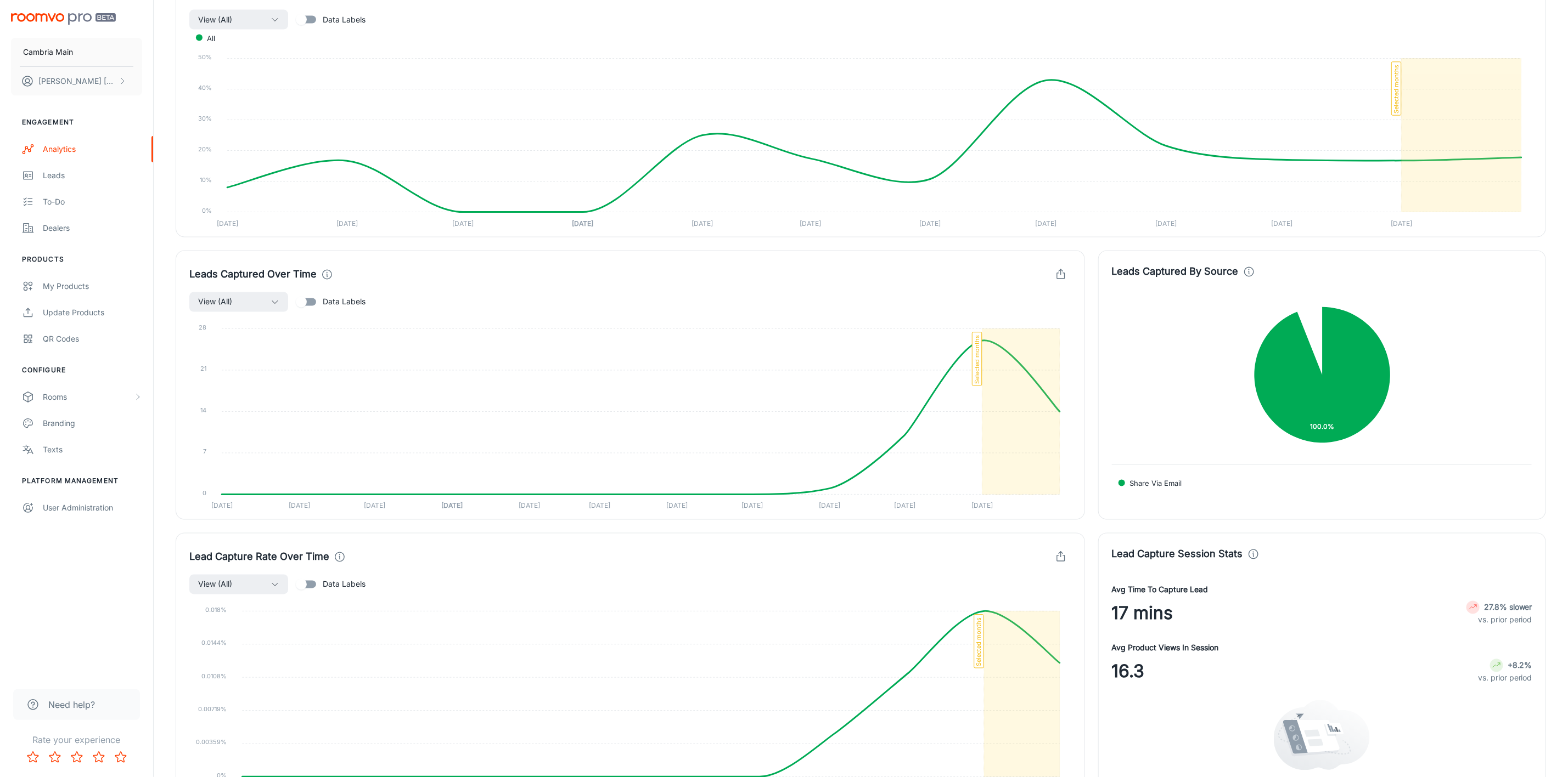
scroll to position [1419, 0]
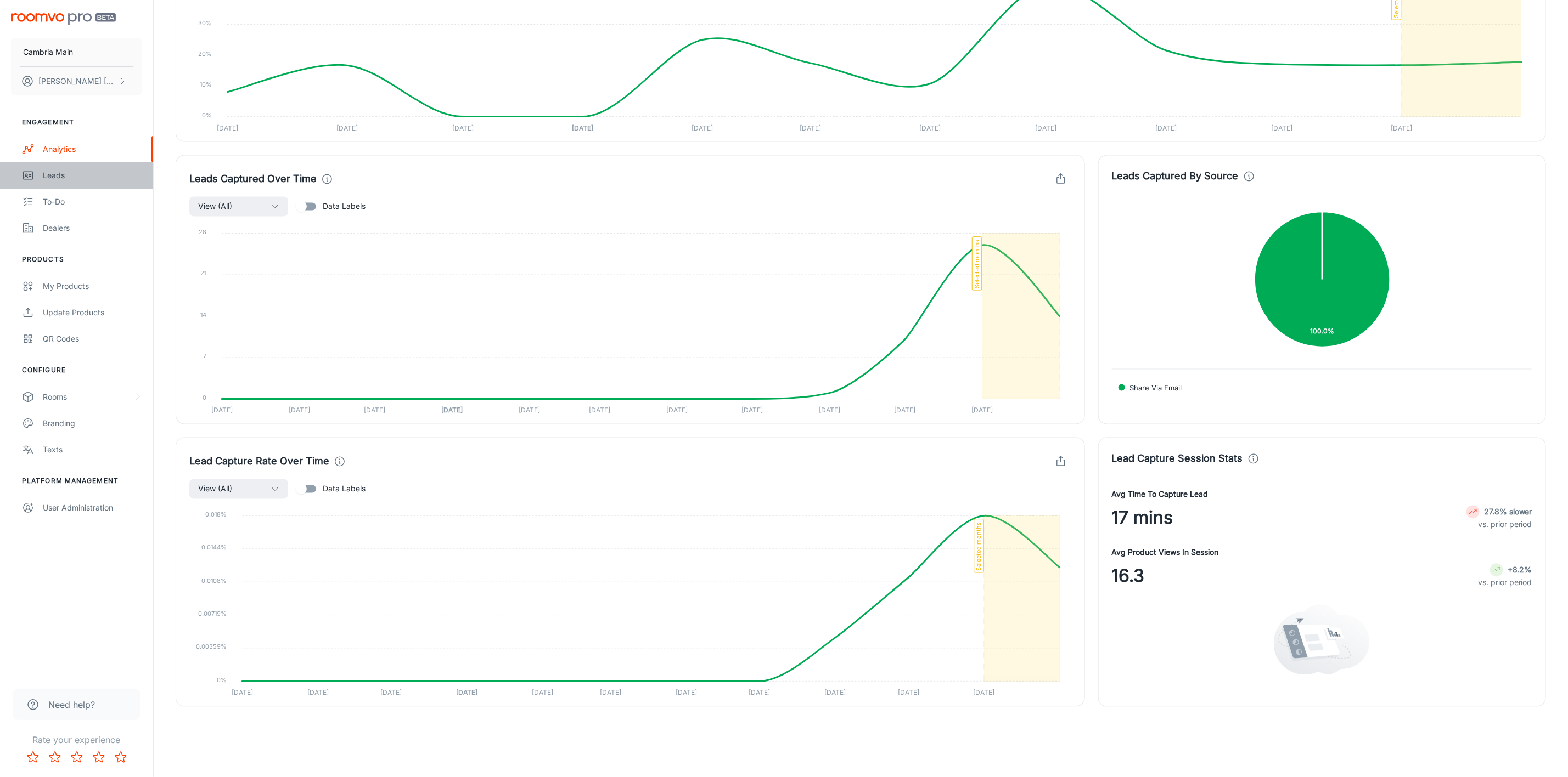
click at [48, 174] on div "Leads" at bounding box center [92, 175] width 99 height 12
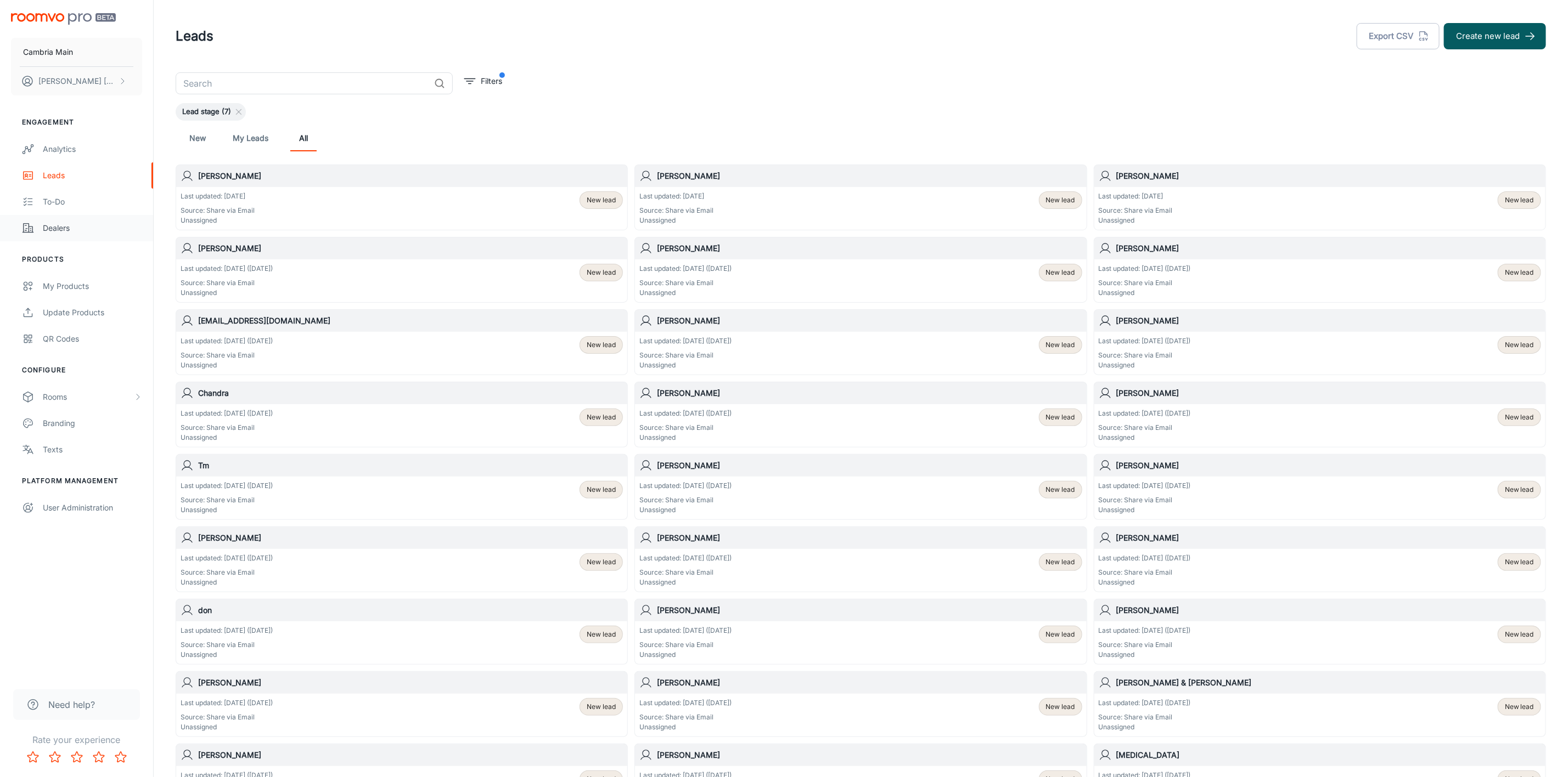
click at [54, 224] on div "Dealers" at bounding box center [92, 228] width 99 height 12
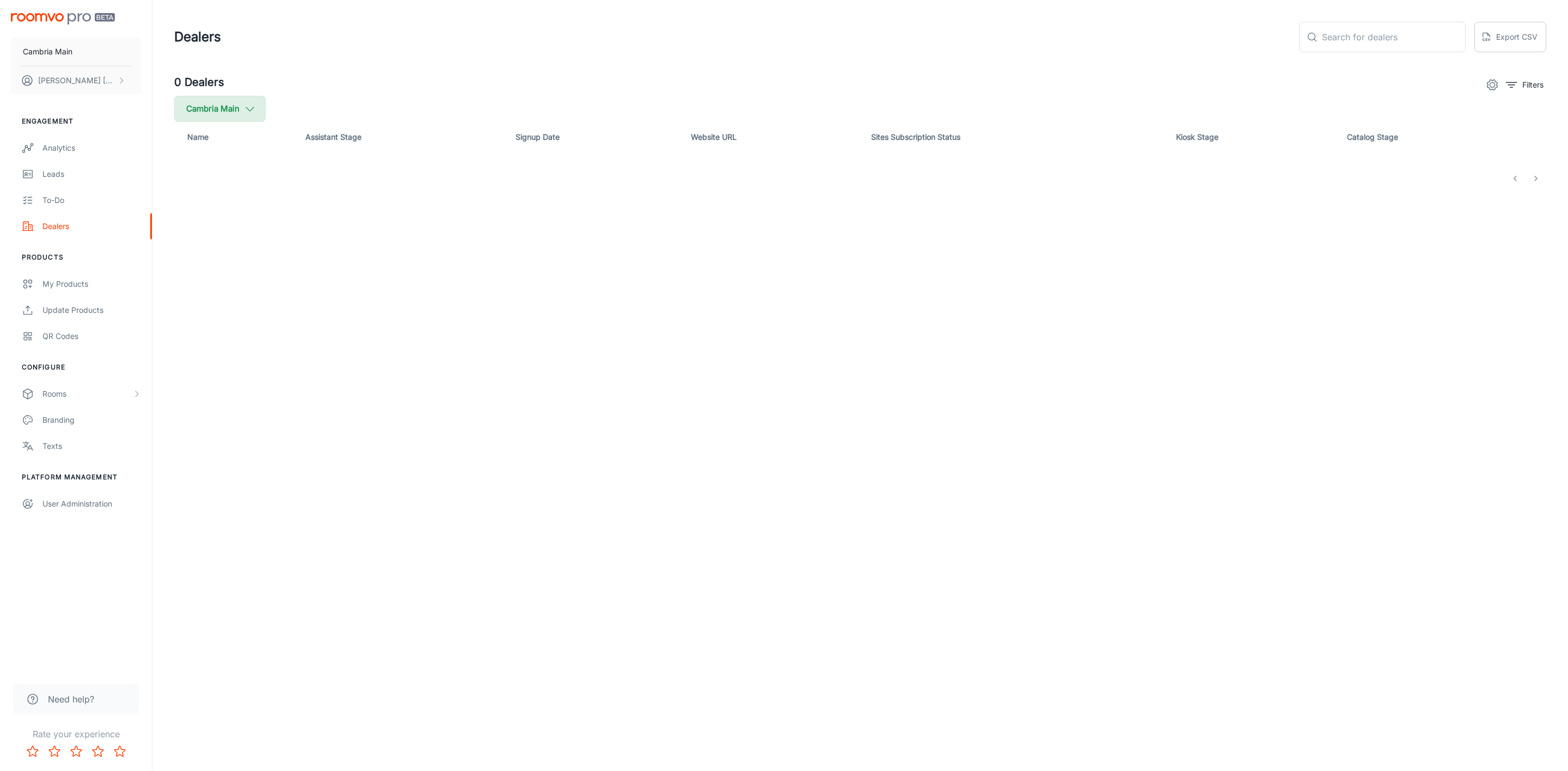
click at [242, 103] on button "Cambria Main" at bounding box center [220, 109] width 91 height 26
click at [222, 256] on span "Cambria" at bounding box center [276, 260] width 147 height 13
click at [198, 256] on input "Cambria" at bounding box center [187, 260] width 22 height 22
checkbox input "true"
click at [328, 307] on button "Apply" at bounding box center [335, 309] width 39 height 19
